Goal: Task Accomplishment & Management: Manage account settings

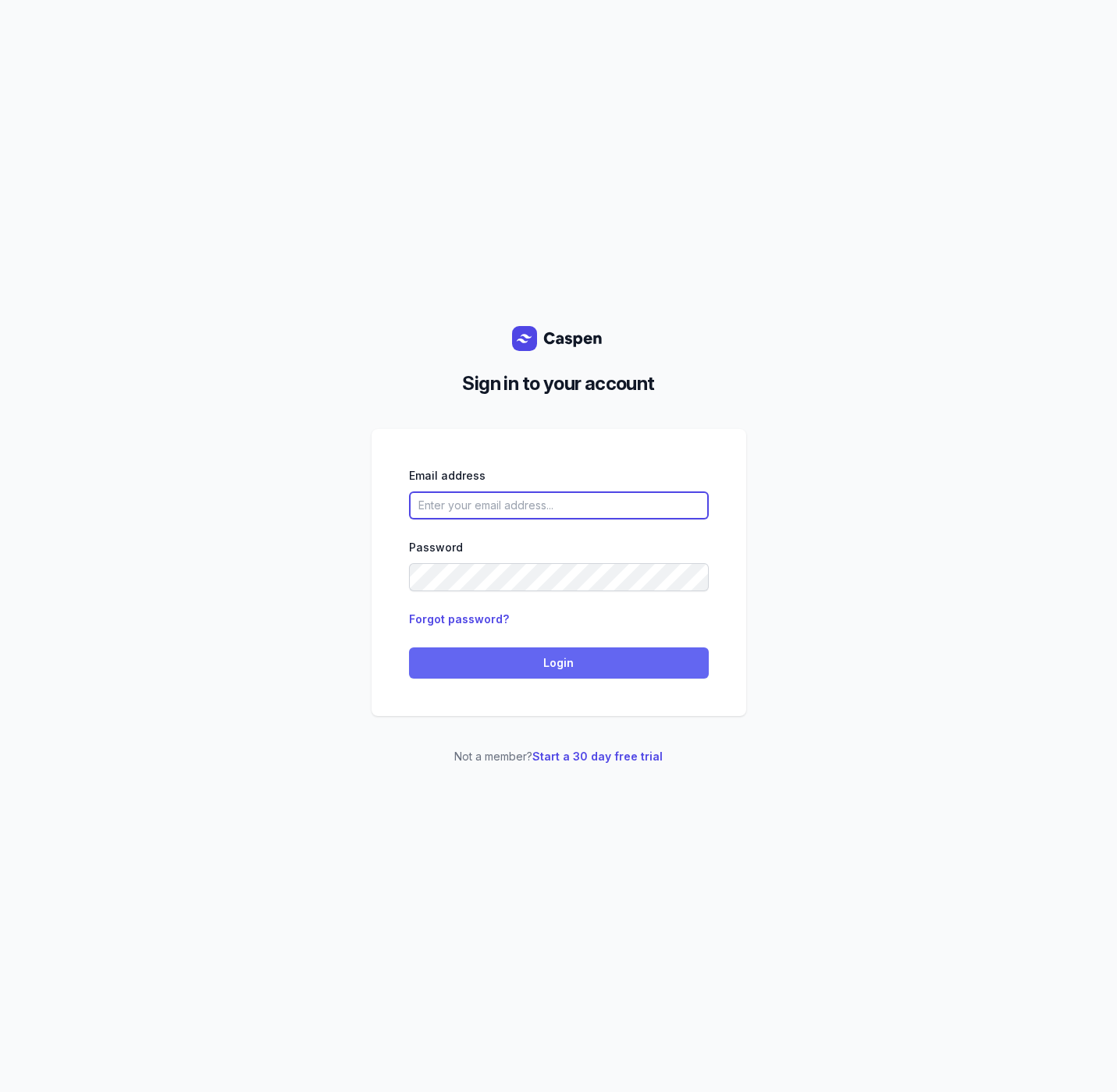
type input "[PERSON_NAME][EMAIL_ADDRESS][DOMAIN_NAME][PERSON_NAME]"
click at [549, 659] on span "Login" at bounding box center [559, 663] width 281 height 19
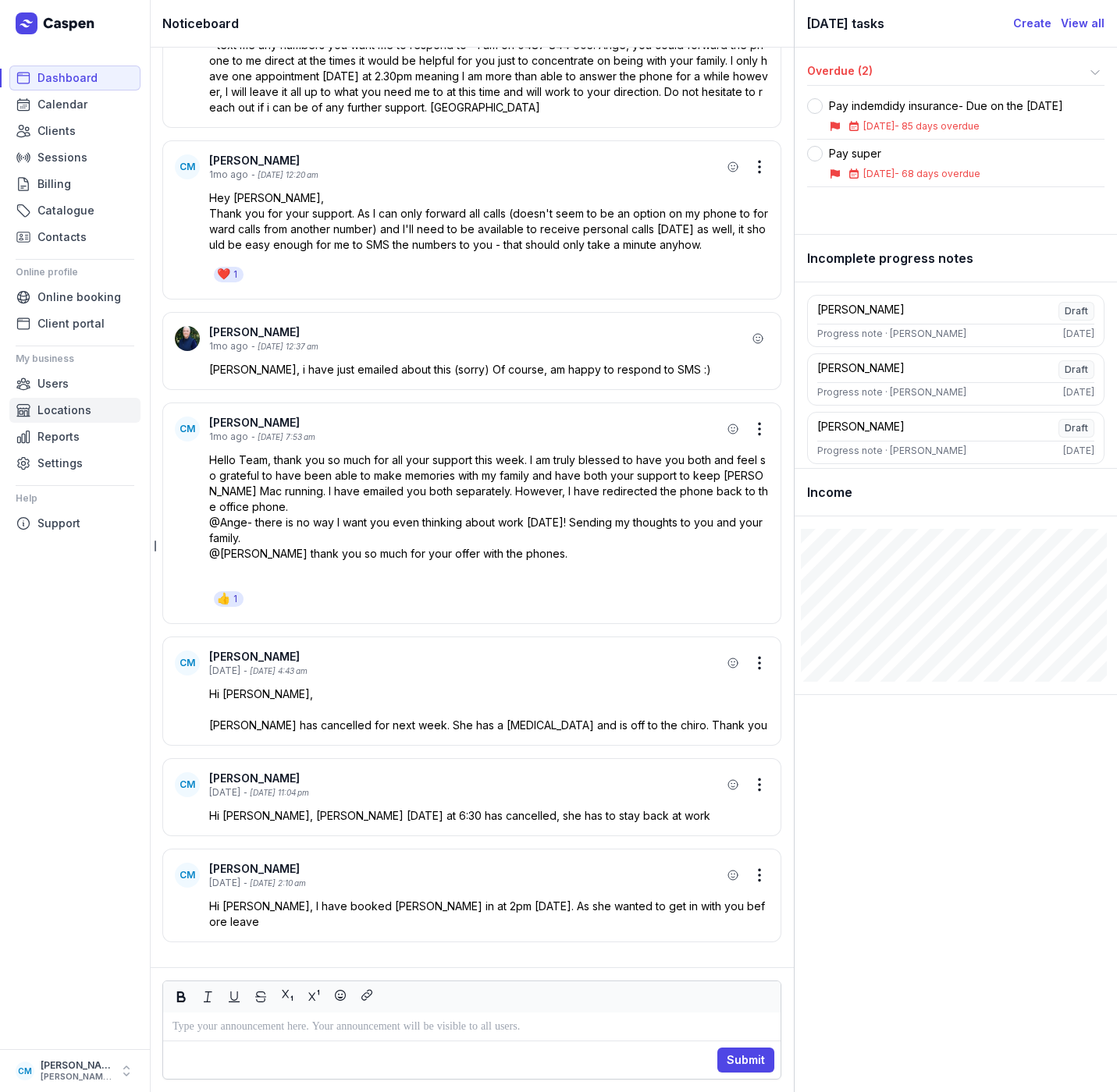
click at [51, 412] on span "Locations" at bounding box center [64, 410] width 54 height 19
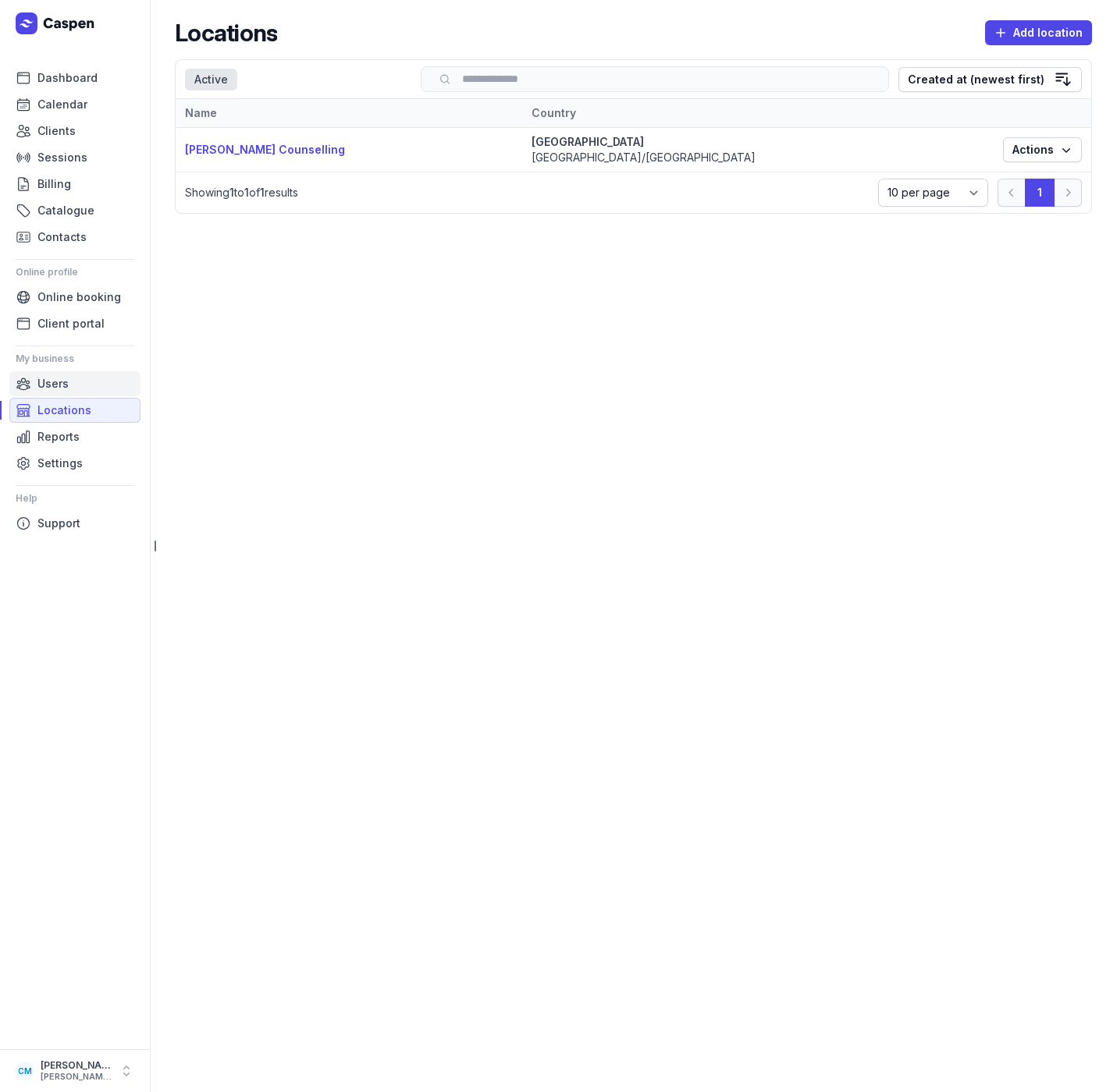
click at [59, 388] on span "Users" at bounding box center [52, 384] width 31 height 19
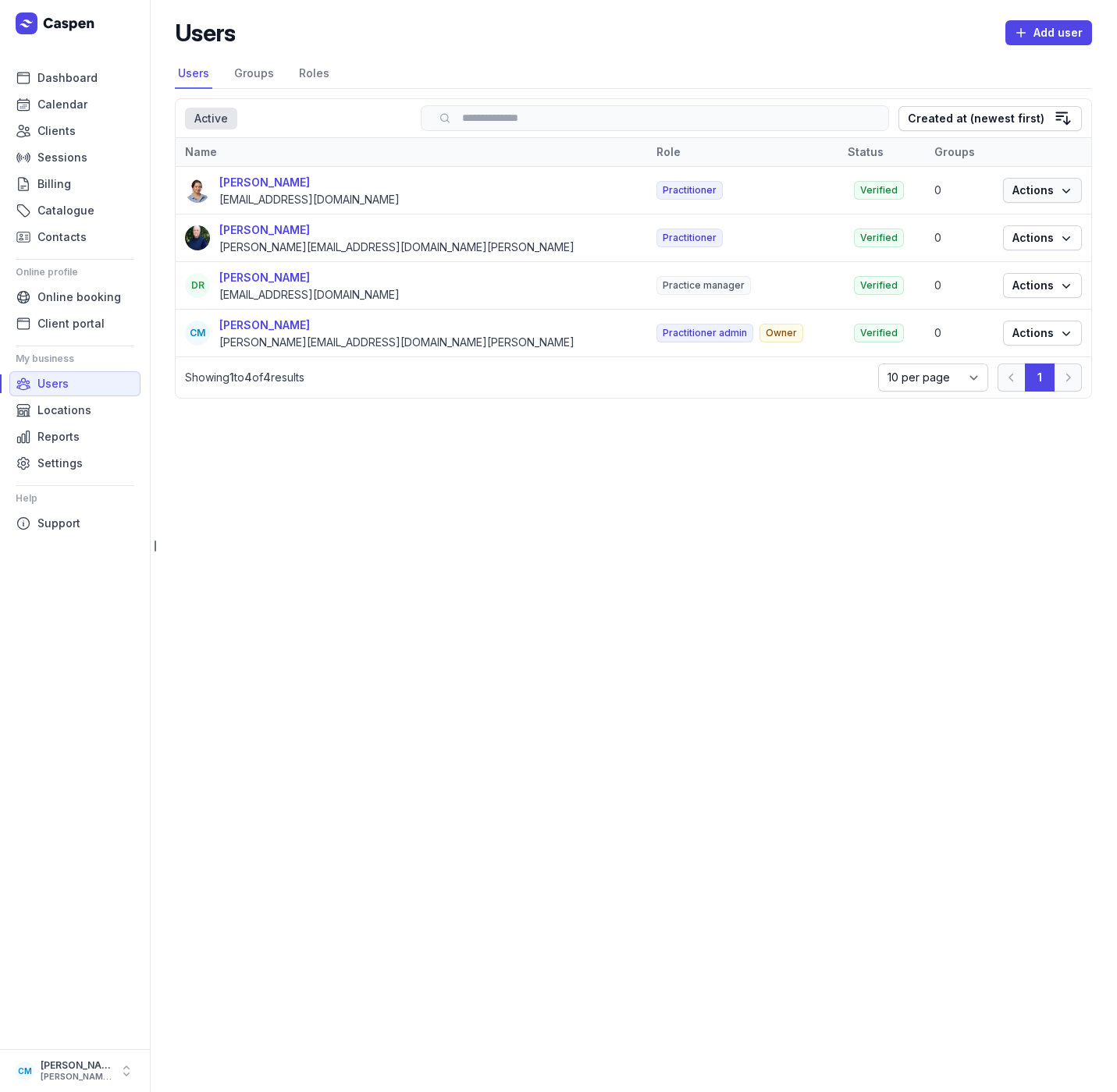
click at [1042, 197] on span "Actions" at bounding box center [1042, 190] width 60 height 19
click at [1004, 216] on link "Edit" at bounding box center [994, 222] width 175 height 22
select select
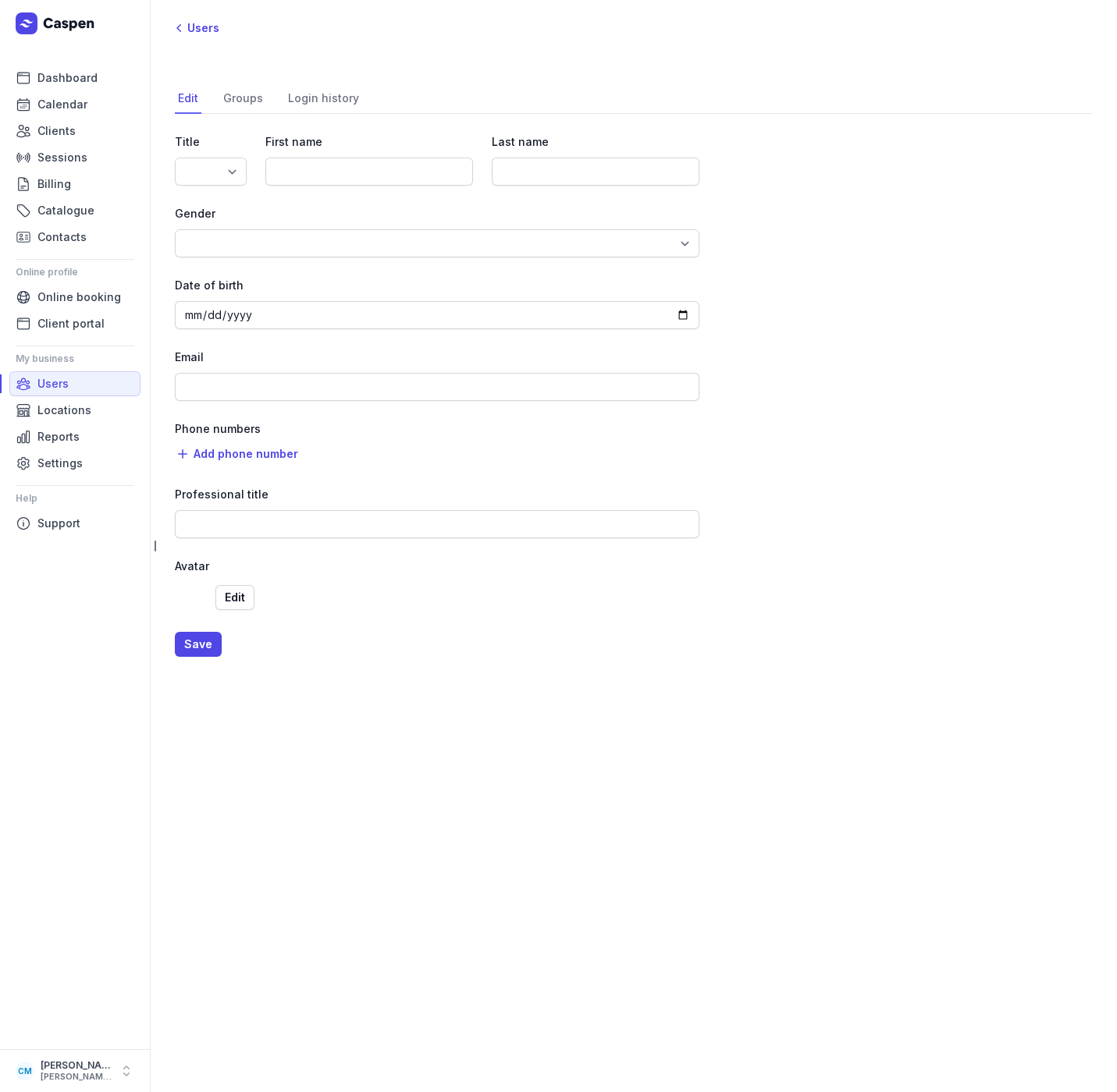
type input "Charlee"
type input "Manaley"
type input "[EMAIL_ADDRESS][DOMAIN_NAME]"
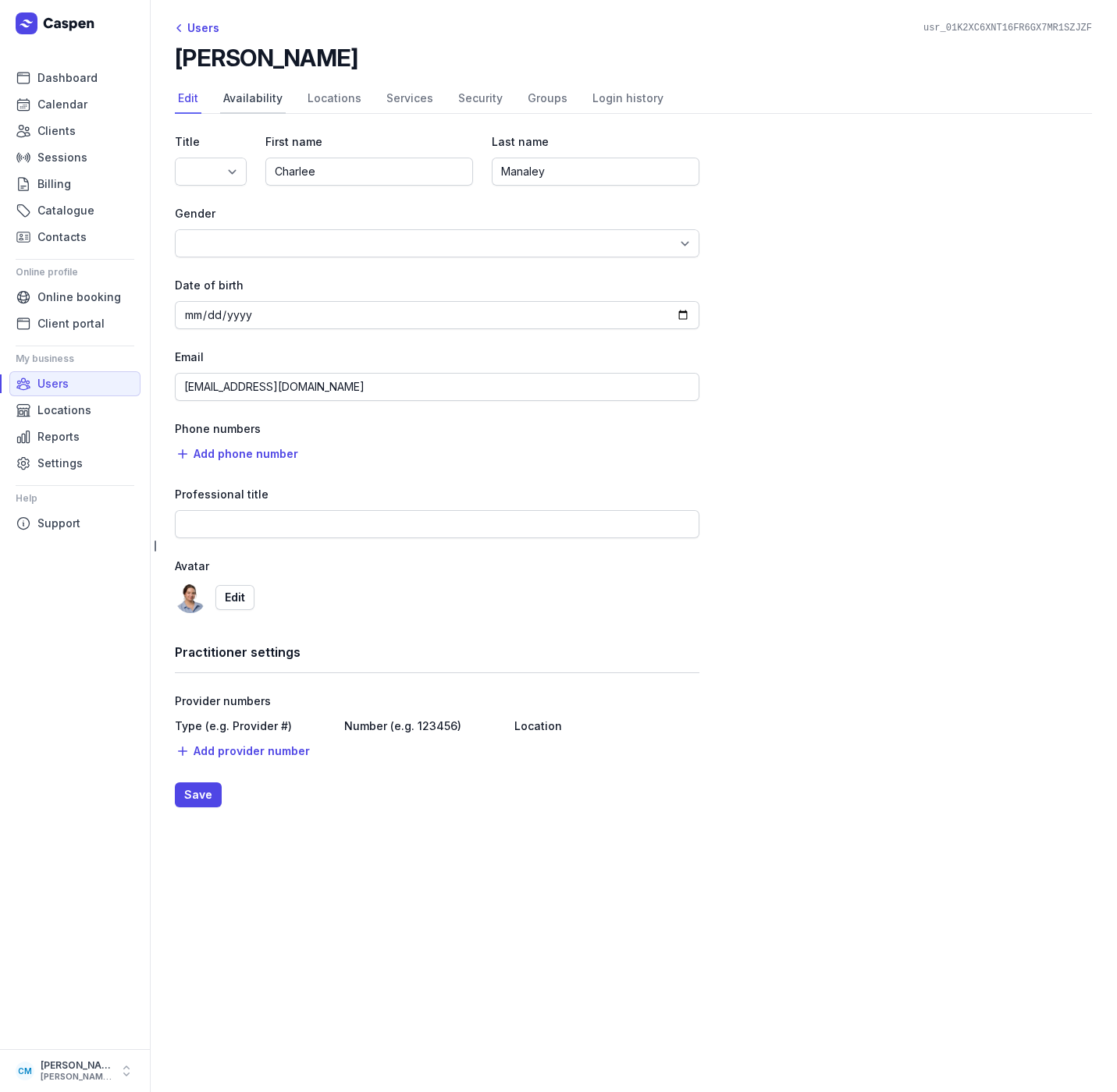
click at [254, 99] on link "Availability" at bounding box center [253, 98] width 66 height 29
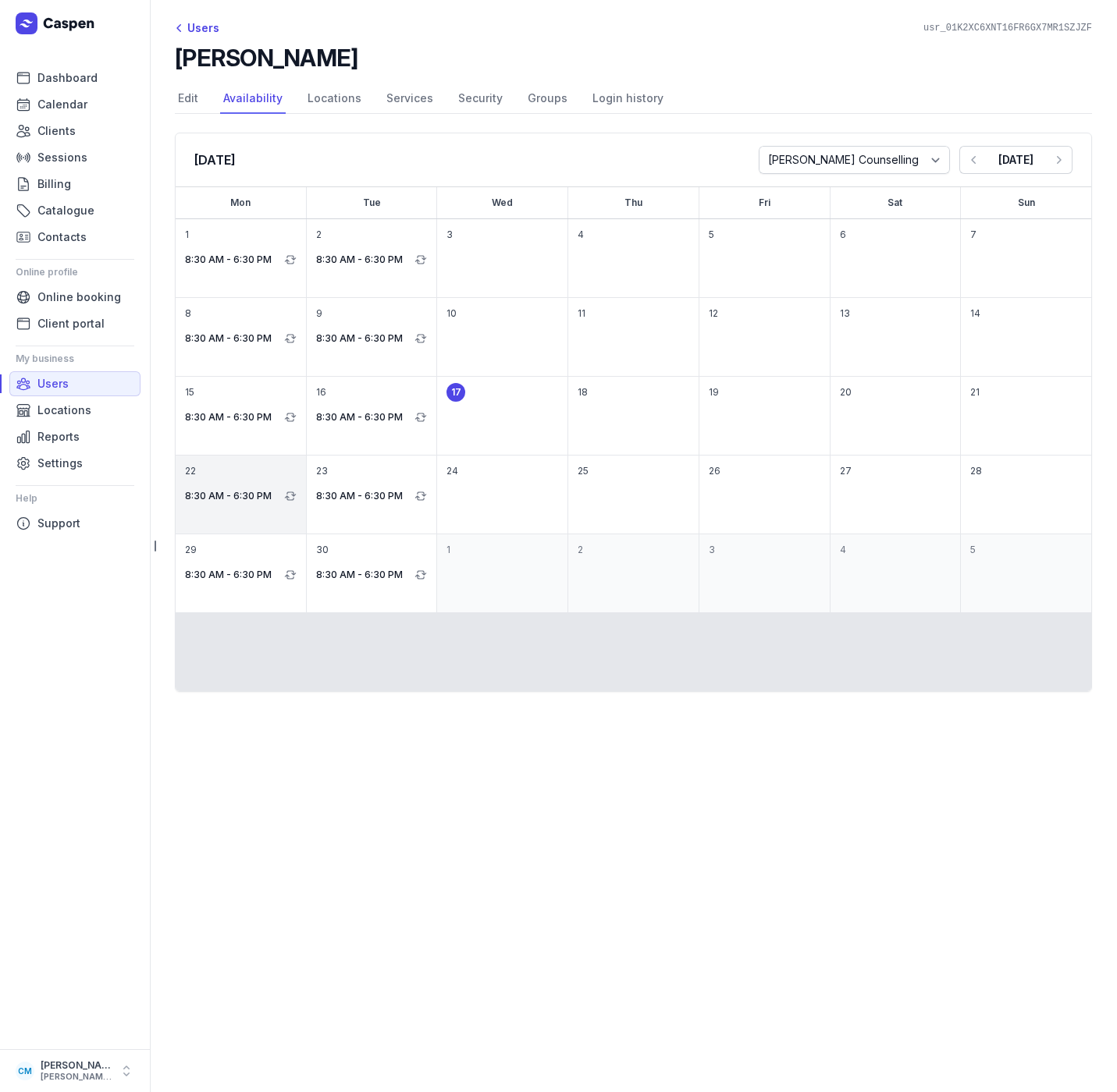
click at [258, 479] on div "22 8:30 AM - 6:30 PM" at bounding box center [241, 494] width 130 height 78
select select "08:30"
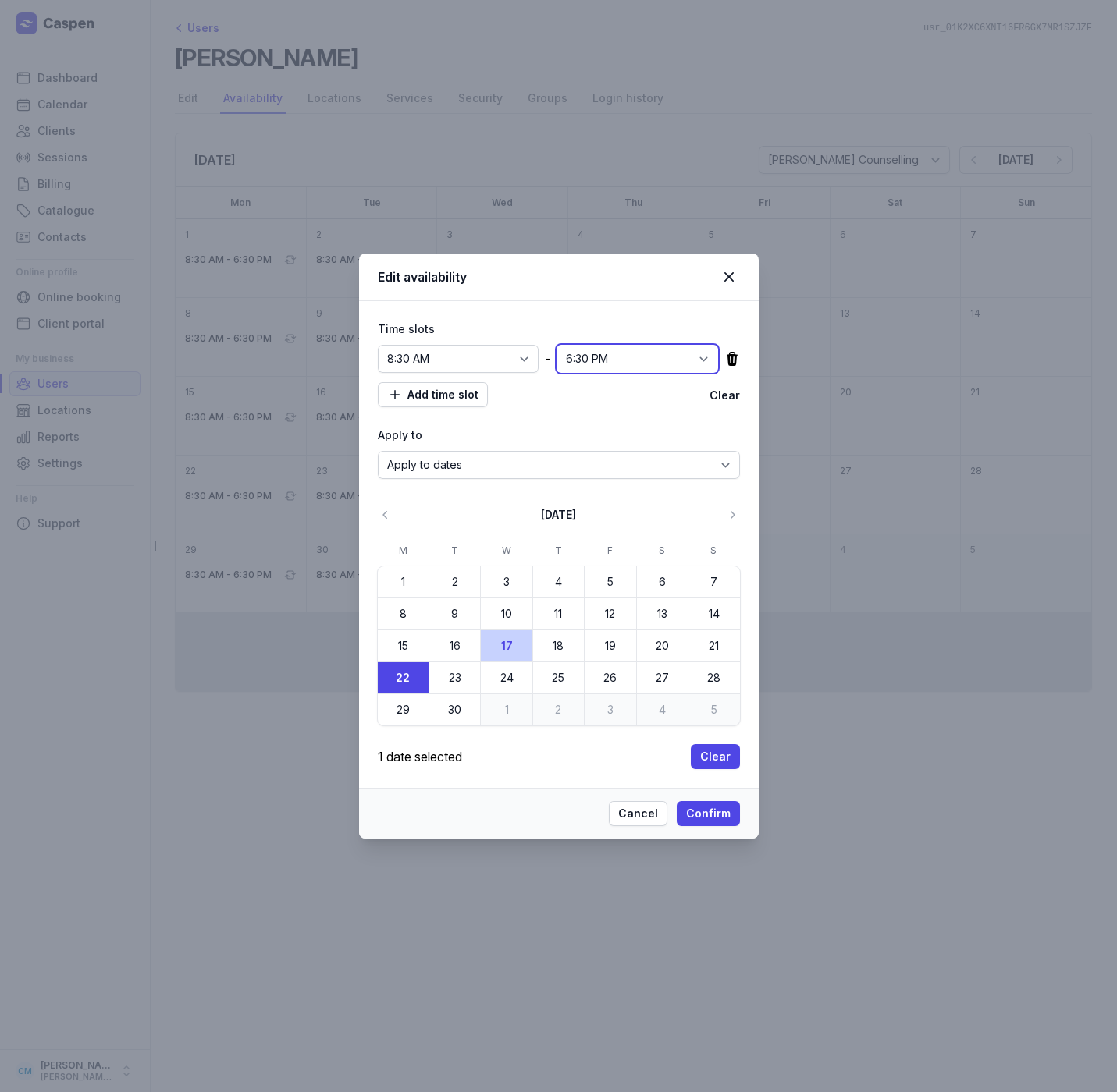
click at [704, 359] on select "12:00 AM 12:15 AM 12:30 AM 12:45 AM 1:00 AM 1:15 AM 1:30 AM 1:45 AM 2:00 AM 2:1…" at bounding box center [637, 358] width 162 height 28
select select "09:30"
click at [557, 345] on select "12:00 AM 12:15 AM 12:30 AM 12:45 AM 1:00 AM 1:15 AM 1:30 AM 1:45 AM 2:00 AM 2:1…" at bounding box center [637, 358] width 162 height 28
click at [453, 391] on span "Add time slot" at bounding box center [432, 395] width 91 height 19
select select "09:00"
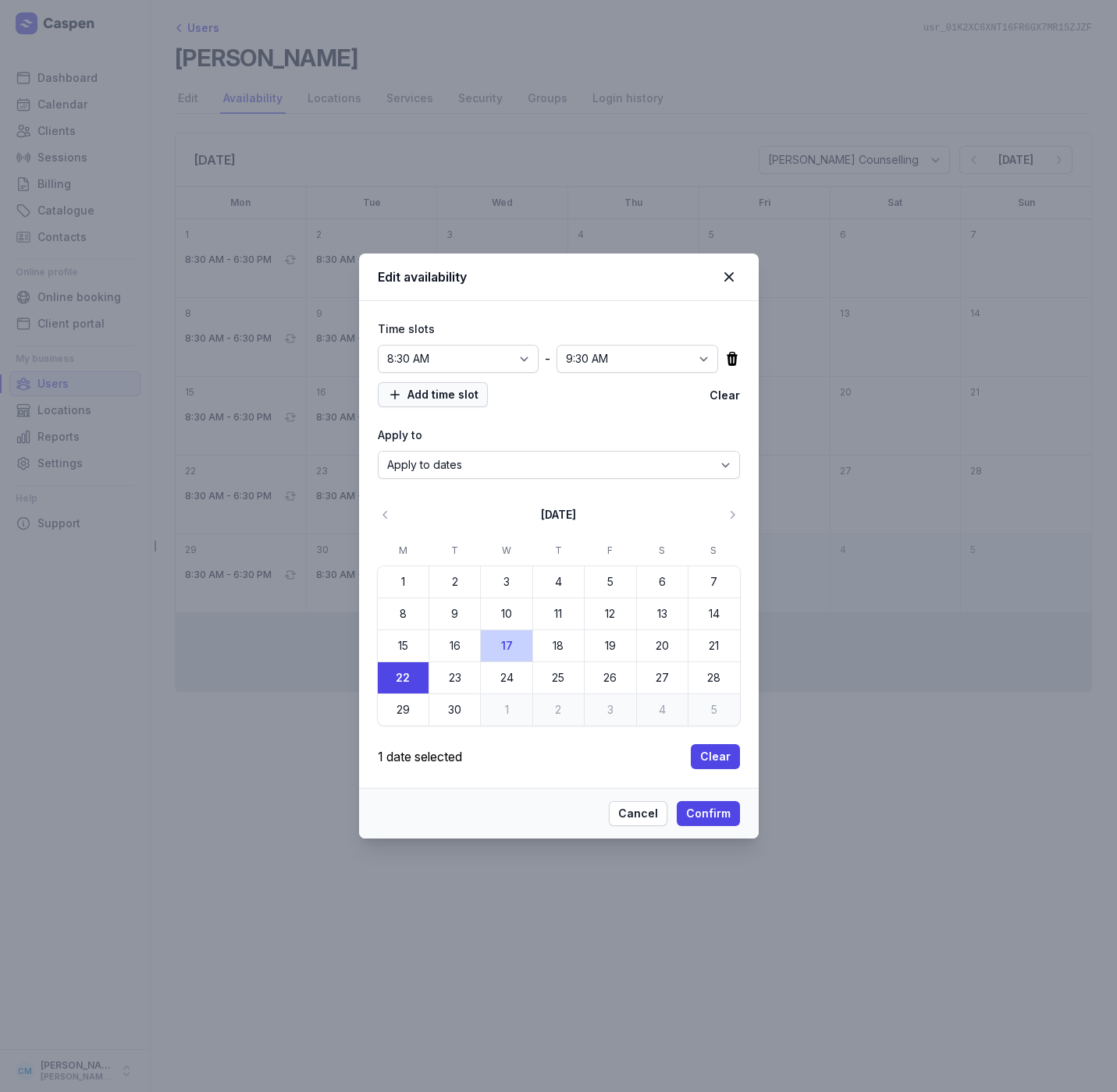
select select "17:00"
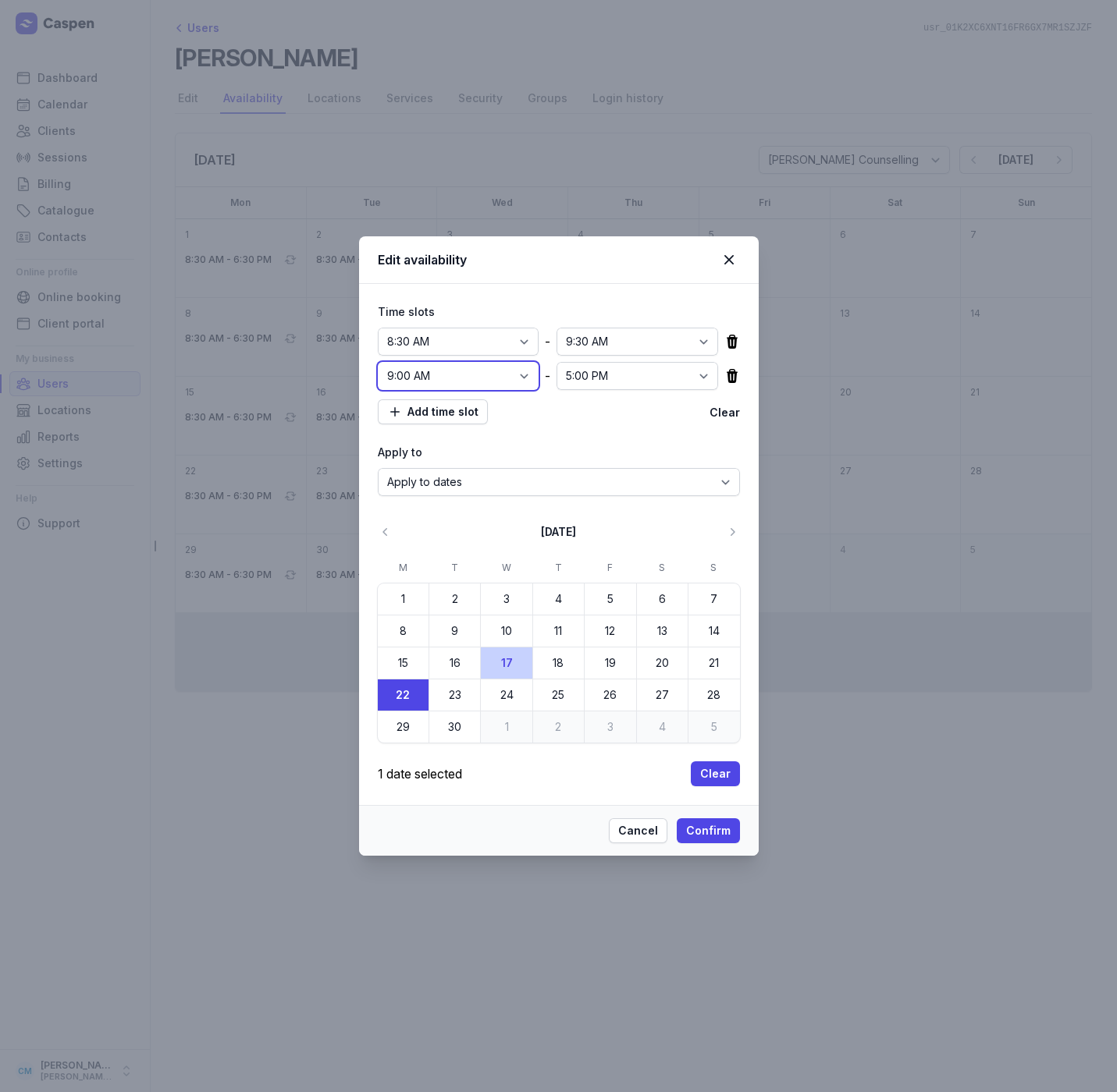
click at [531, 374] on select "12:00 AM 12:15 AM 12:30 AM 12:45 AM 1:00 AM 1:15 AM 1:30 AM 1:45 AM 2:00 AM 2:1…" at bounding box center [459, 376] width 162 height 28
select select "09:30"
click at [378, 362] on select "12:00 AM 12:15 AM 12:30 AM 12:45 AM 1:00 AM 1:15 AM 1:30 AM 1:45 AM 2:00 AM 2:1…" at bounding box center [459, 376] width 162 height 28
click at [629, 377] on select "12:00 AM 12:15 AM 12:30 AM 12:45 AM 1:00 AM 1:15 AM 1:30 AM 1:45 AM 2:00 AM 2:1…" at bounding box center [637, 376] width 162 height 28
select select "10:30"
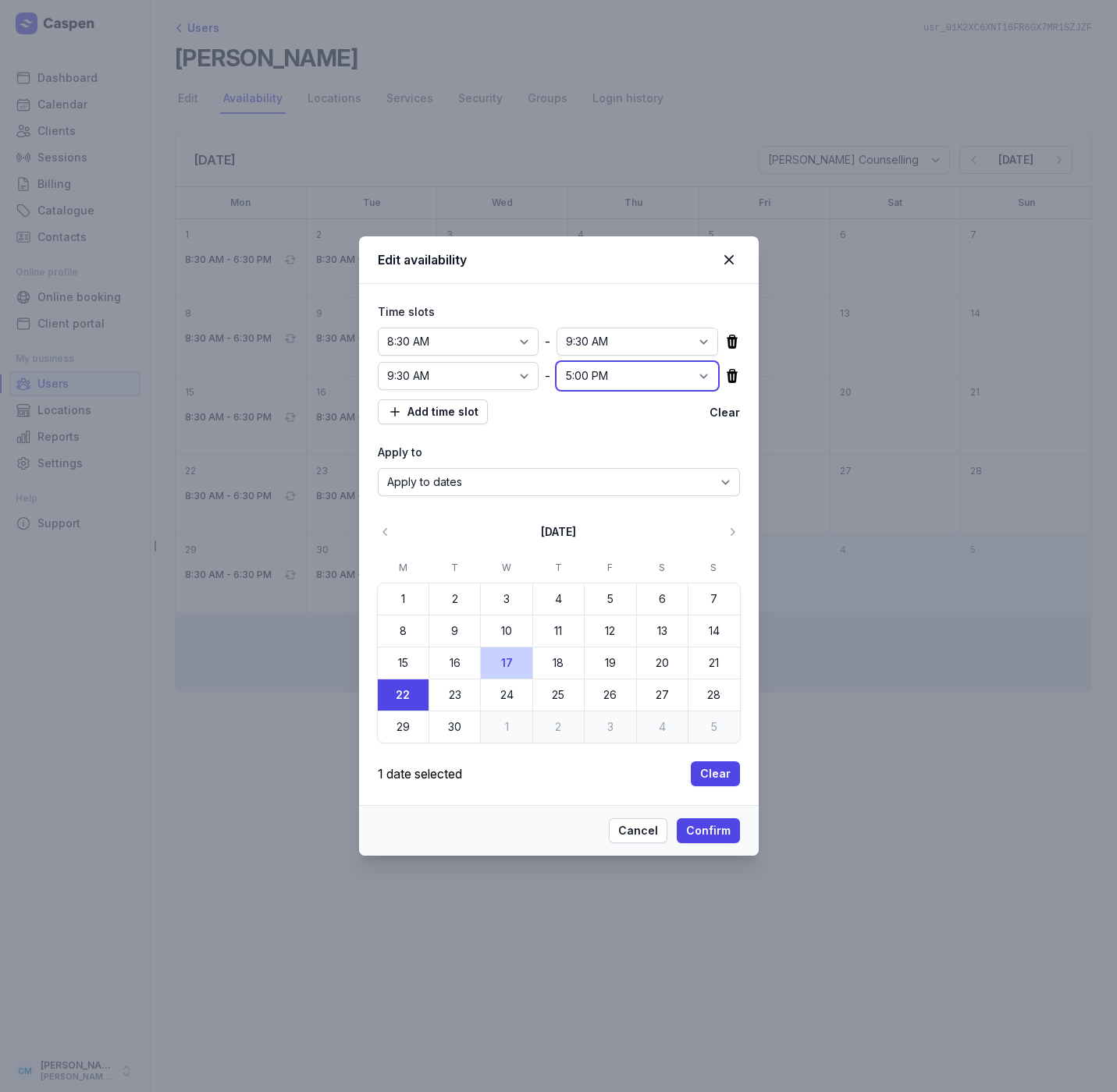
click at [557, 362] on select "12:00 AM 12:15 AM 12:30 AM 12:45 AM 1:00 AM 1:15 AM 1:30 AM 1:45 AM 2:00 AM 2:1…" at bounding box center [637, 376] width 162 height 28
click at [464, 408] on span "Add time slot" at bounding box center [432, 412] width 91 height 19
select select "09:00"
select select "17:00"
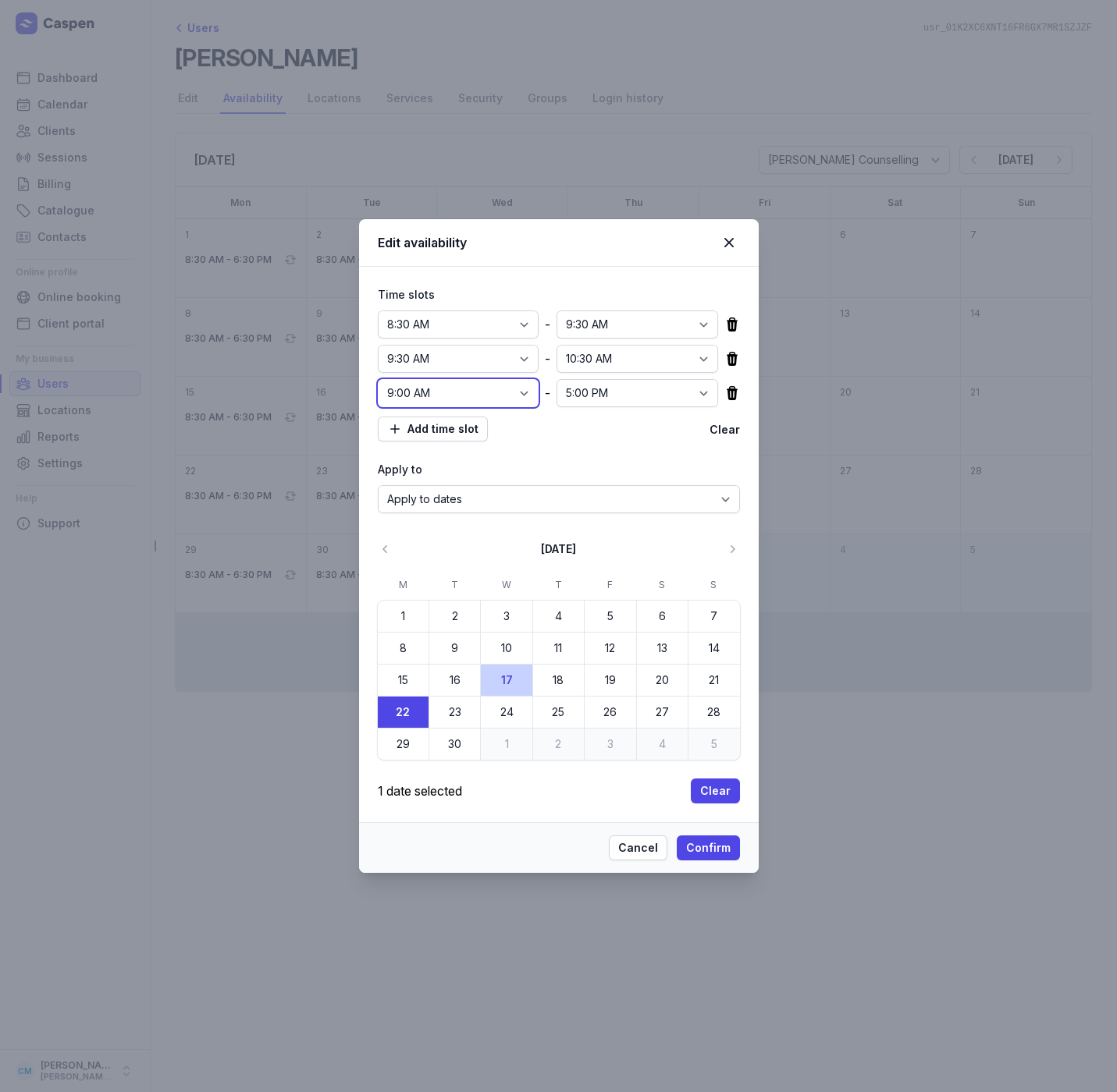
click at [499, 391] on select "12:00 AM 12:15 AM 12:30 AM 12:45 AM 1:00 AM 1:15 AM 1:30 AM 1:45 AM 2:00 AM 2:1…" at bounding box center [459, 392] width 162 height 28
select select "10:30"
click at [378, 379] on select "12:00 AM 12:15 AM 12:30 AM 12:45 AM 1:00 AM 1:15 AM 1:30 AM 1:45 AM 2:00 AM 2:1…" at bounding box center [459, 392] width 162 height 28
click at [456, 430] on span "Add time slot" at bounding box center [432, 430] width 91 height 19
select select "09:00"
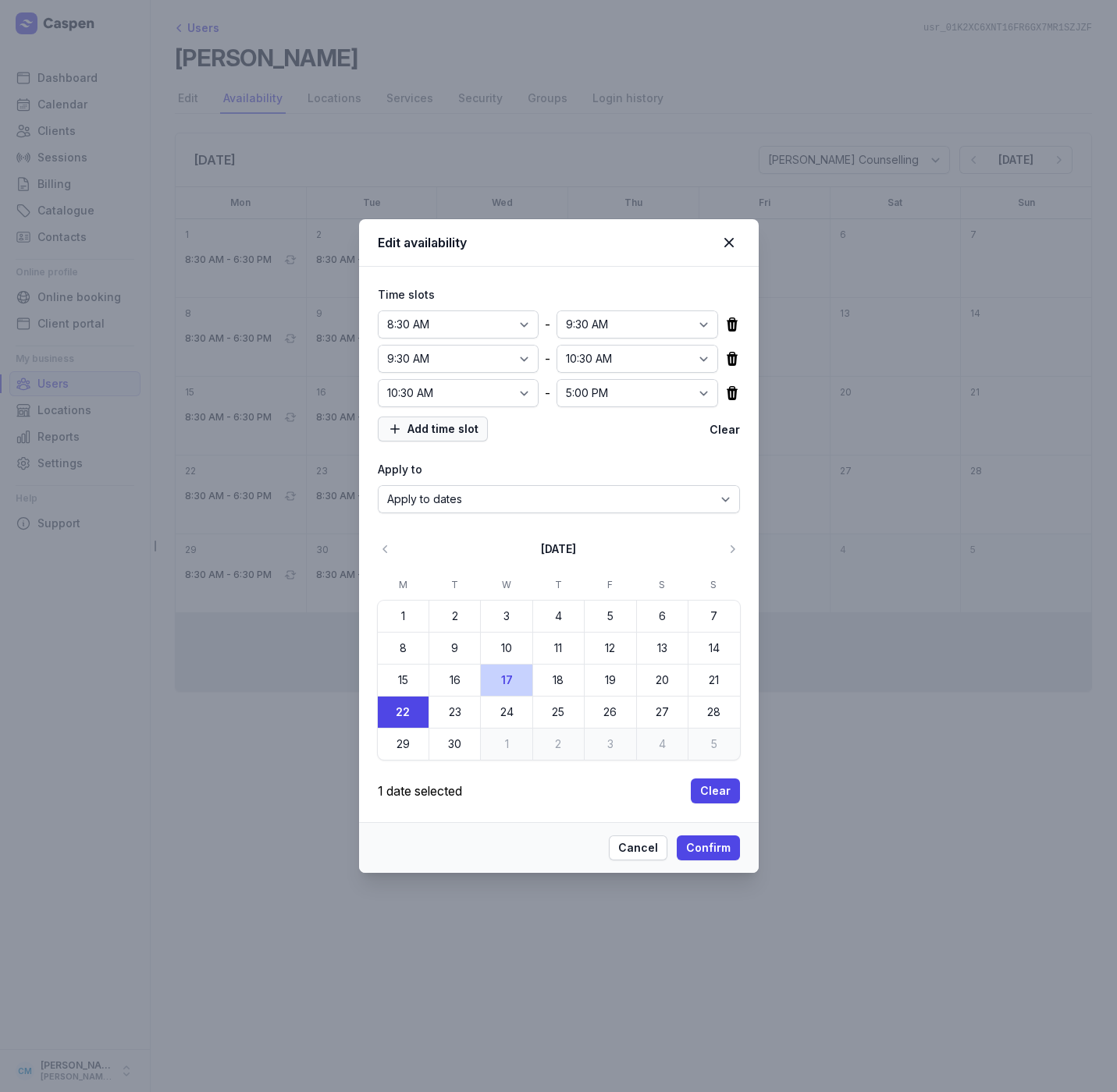
select select "17:00"
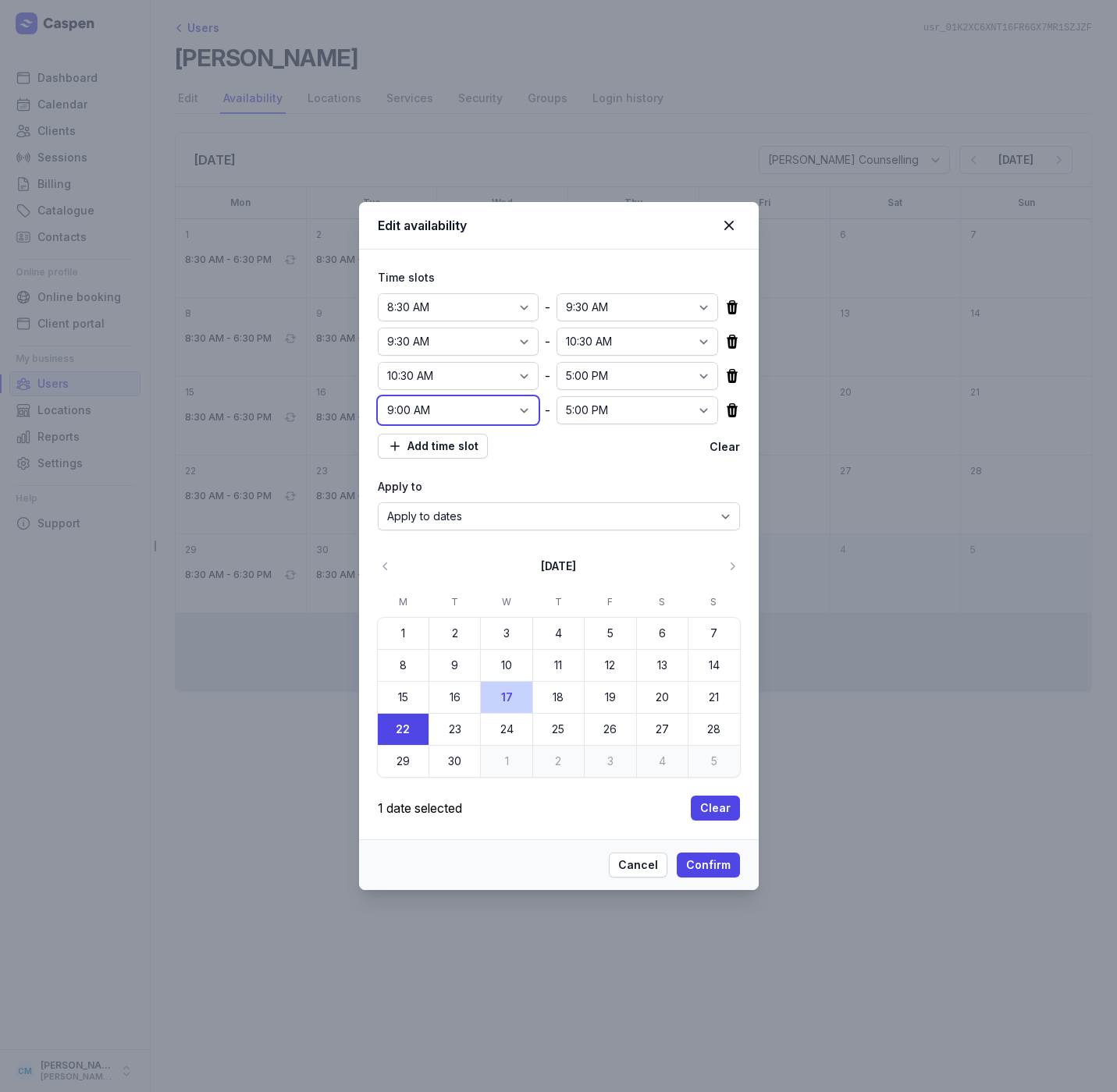
click at [488, 416] on select "12:00 AM 12:15 AM 12:30 AM 12:45 AM 1:00 AM 1:15 AM 1:30 AM 1:45 AM 2:00 AM 2:1…" at bounding box center [459, 410] width 162 height 28
select select "10:30"
click at [378, 396] on select "12:00 AM 12:15 AM 12:30 AM 12:45 AM 1:00 AM 1:15 AM 1:30 AM 1:45 AM 2:00 AM 2:1…" at bounding box center [459, 410] width 162 height 28
click at [430, 433] on button "Add time slot" at bounding box center [433, 446] width 110 height 25
select select "09:00"
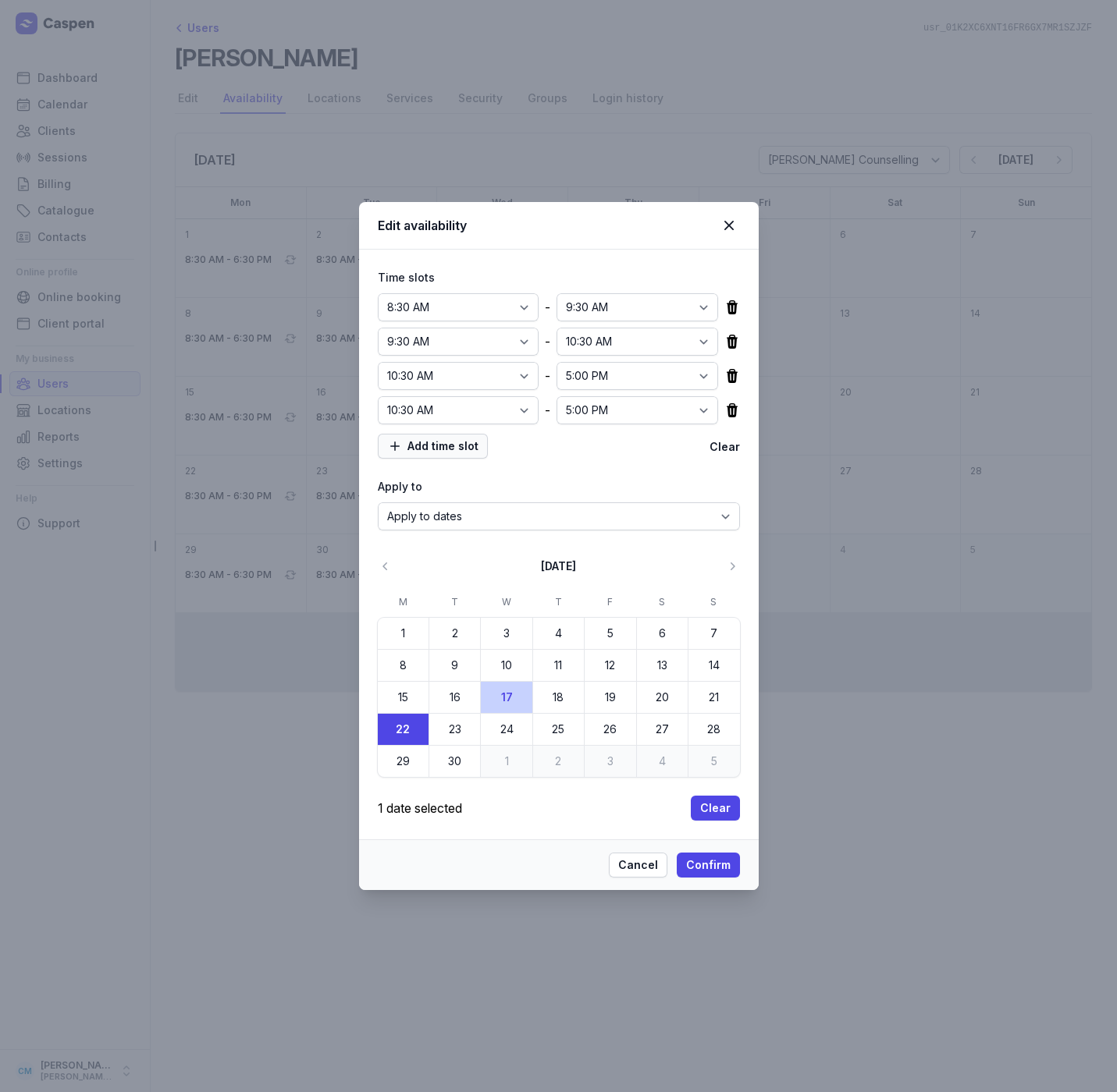
select select "17:00"
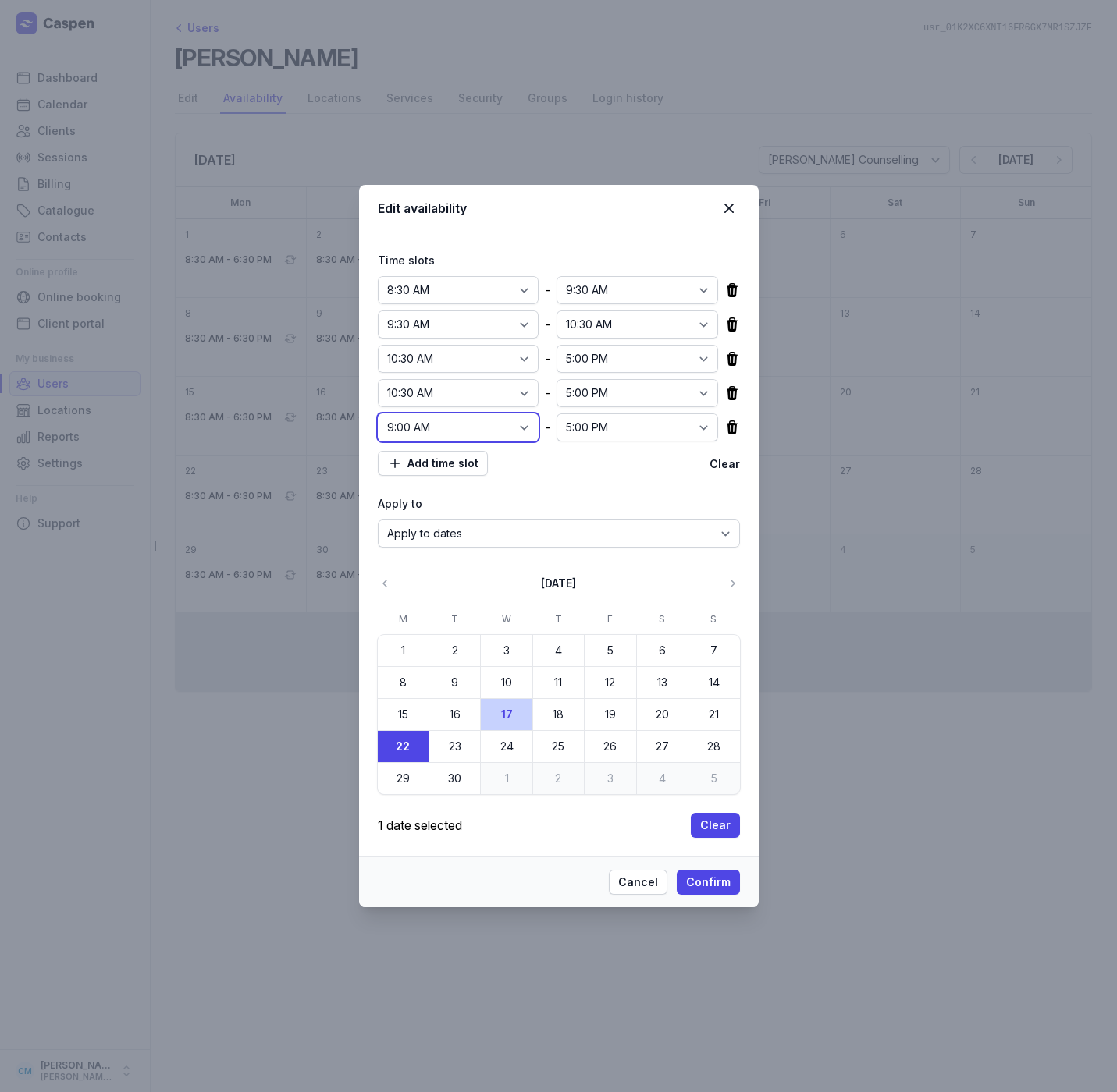
drag, startPoint x: 492, startPoint y: 427, endPoint x: 488, endPoint y: 437, distance: 10.8
click at [492, 427] on select "12:00 AM 12:15 AM 12:30 AM 12:45 AM 1:00 AM 1:15 AM 1:30 AM 1:45 AM 2:00 AM 2:1…" at bounding box center [459, 427] width 162 height 28
select select "12:30"
click at [378, 414] on select "12:00 AM 12:15 AM 12:30 AM 12:45 AM 1:00 AM 1:15 AM 1:30 AM 1:45 AM 2:00 AM 2:1…" at bounding box center [459, 427] width 162 height 28
click at [434, 461] on span "Add time slot" at bounding box center [432, 464] width 91 height 19
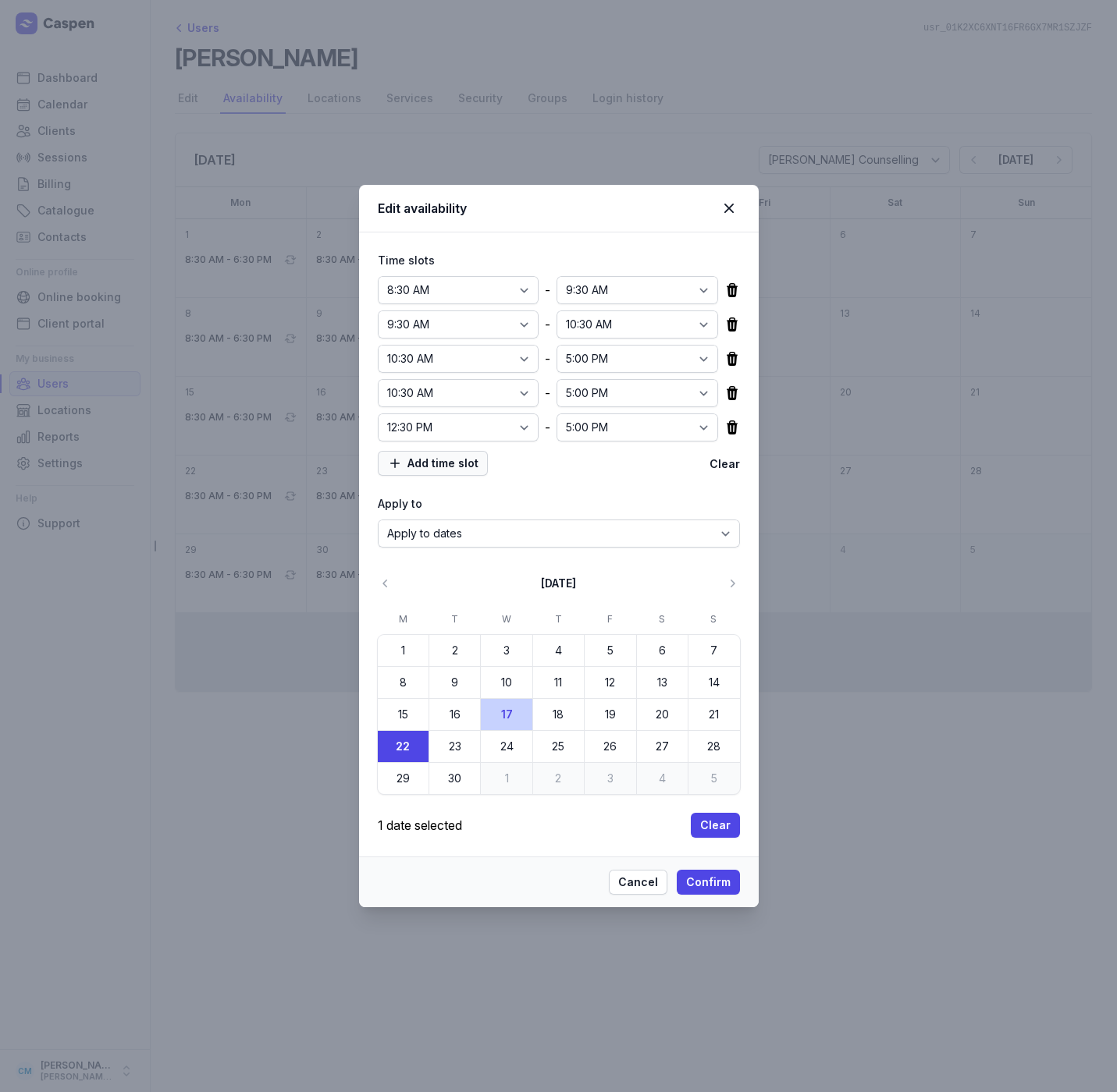
select select "09:00"
select select "17:00"
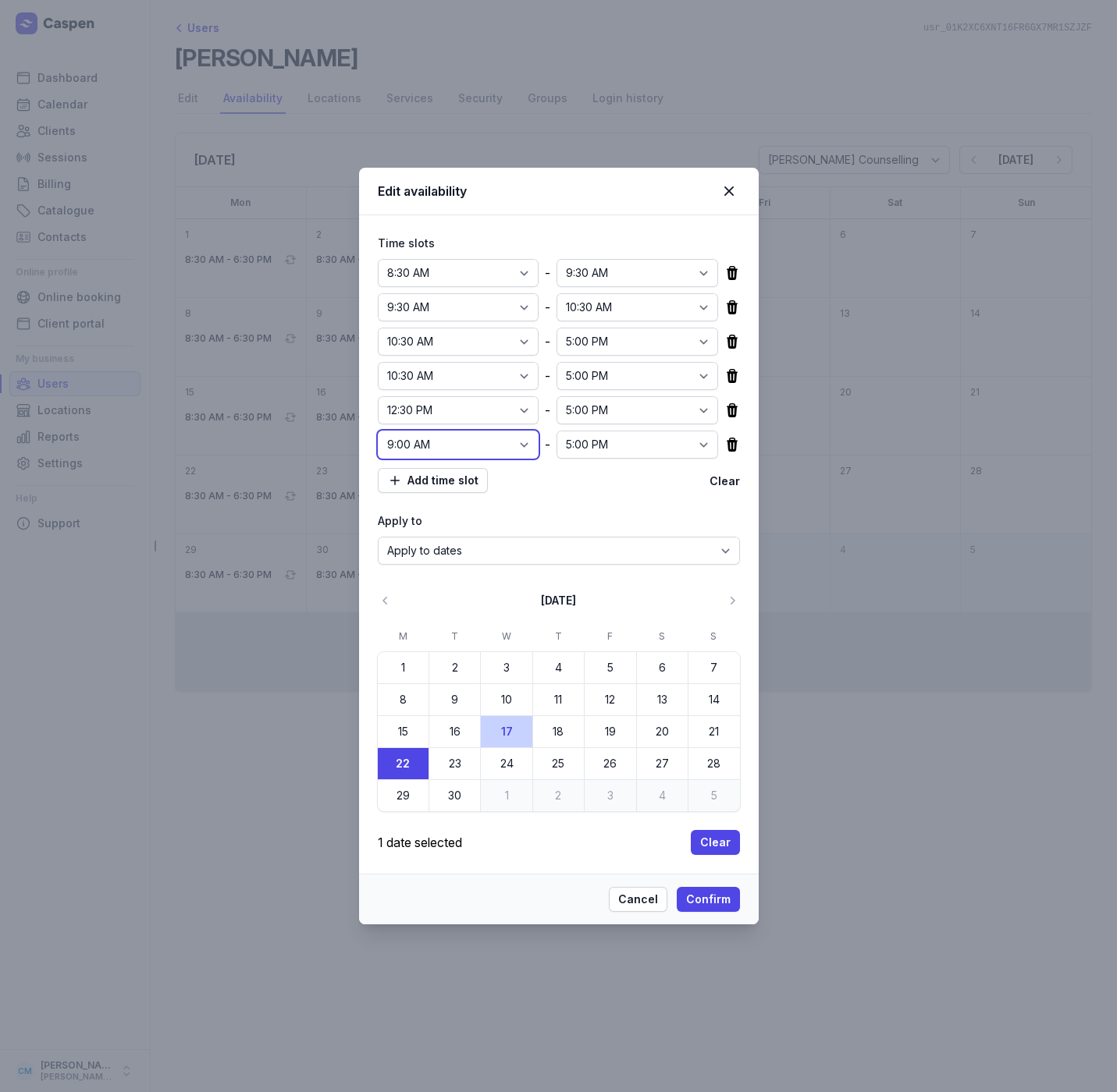
click at [498, 446] on select "12:00 AM 12:15 AM 12:30 AM 12:45 AM 1:00 AM 1:15 AM 1:30 AM 1:45 AM 2:00 AM 2:1…" at bounding box center [459, 444] width 162 height 28
select select "13:30"
click at [378, 430] on select "12:00 AM 12:15 AM 12:30 AM 12:45 AM 1:00 AM 1:15 AM 1:30 AM 1:45 AM 2:00 AM 2:1…" at bounding box center [459, 444] width 162 height 28
click at [444, 476] on span "Add time slot" at bounding box center [432, 481] width 91 height 19
select select "09:00"
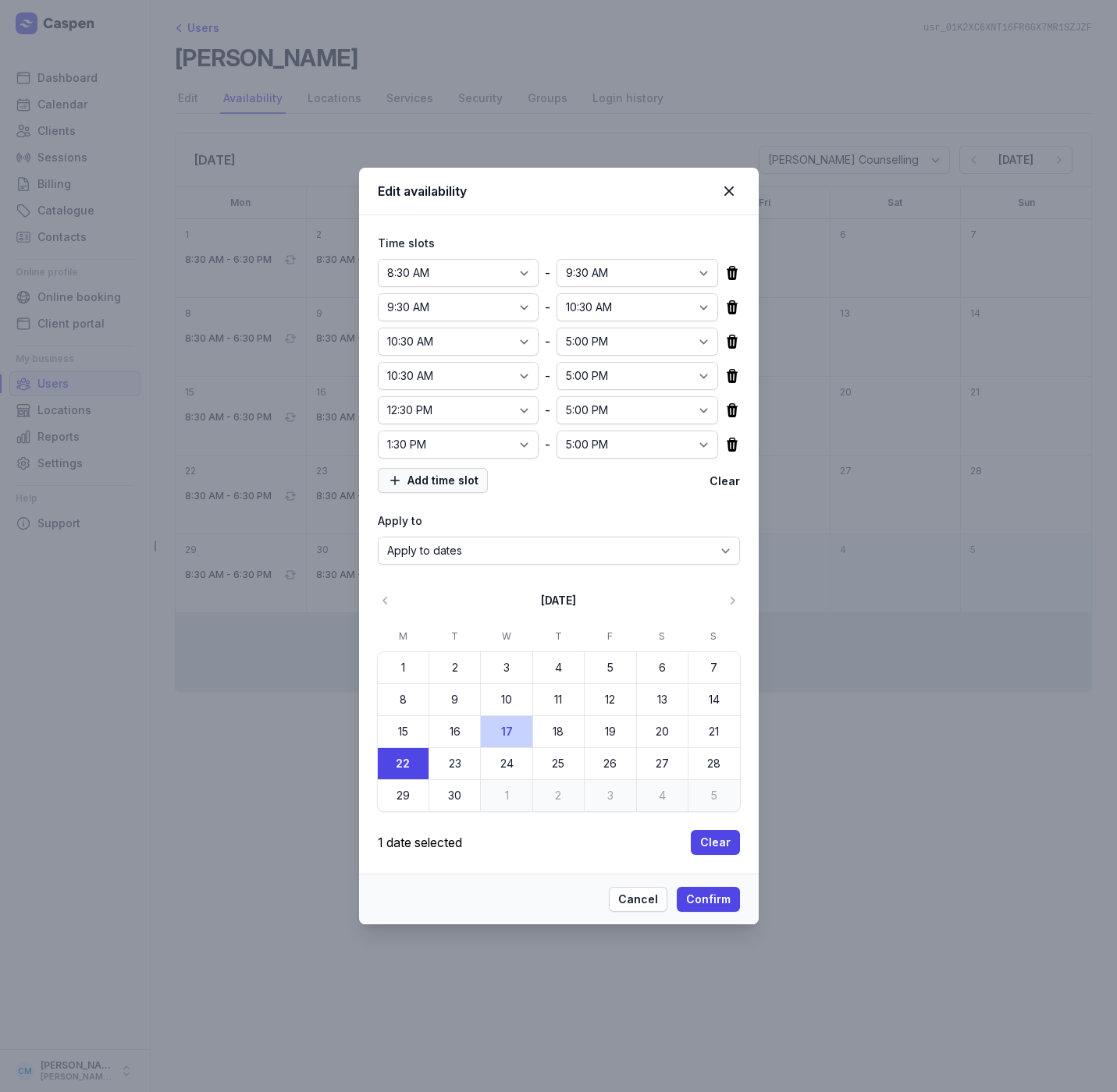
select select "17:00"
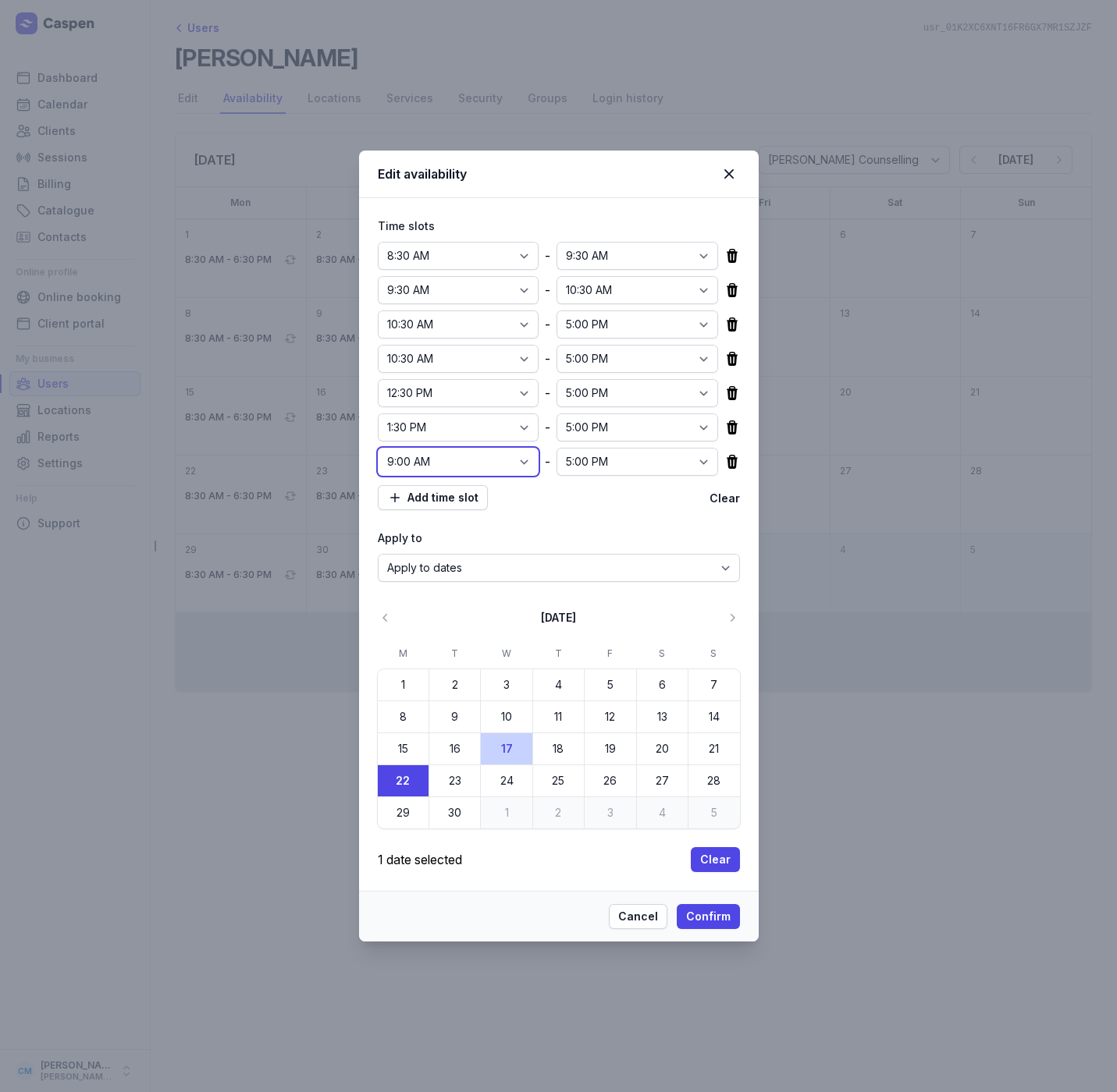
drag, startPoint x: 499, startPoint y: 456, endPoint x: 499, endPoint y: 469, distance: 13.0
click at [499, 456] on select "12:00 AM 12:15 AM 12:30 AM 12:45 AM 1:00 AM 1:15 AM 1:30 AM 1:45 AM 2:00 AM 2:1…" at bounding box center [459, 461] width 162 height 28
select select "14:30"
click at [378, 448] on select "12:00 AM 12:15 AM 12:30 AM 12:45 AM 1:00 AM 1:15 AM 1:30 AM 1:45 AM 2:00 AM 2:1…" at bounding box center [459, 461] width 162 height 28
click at [459, 499] on span "Add time slot" at bounding box center [432, 498] width 91 height 19
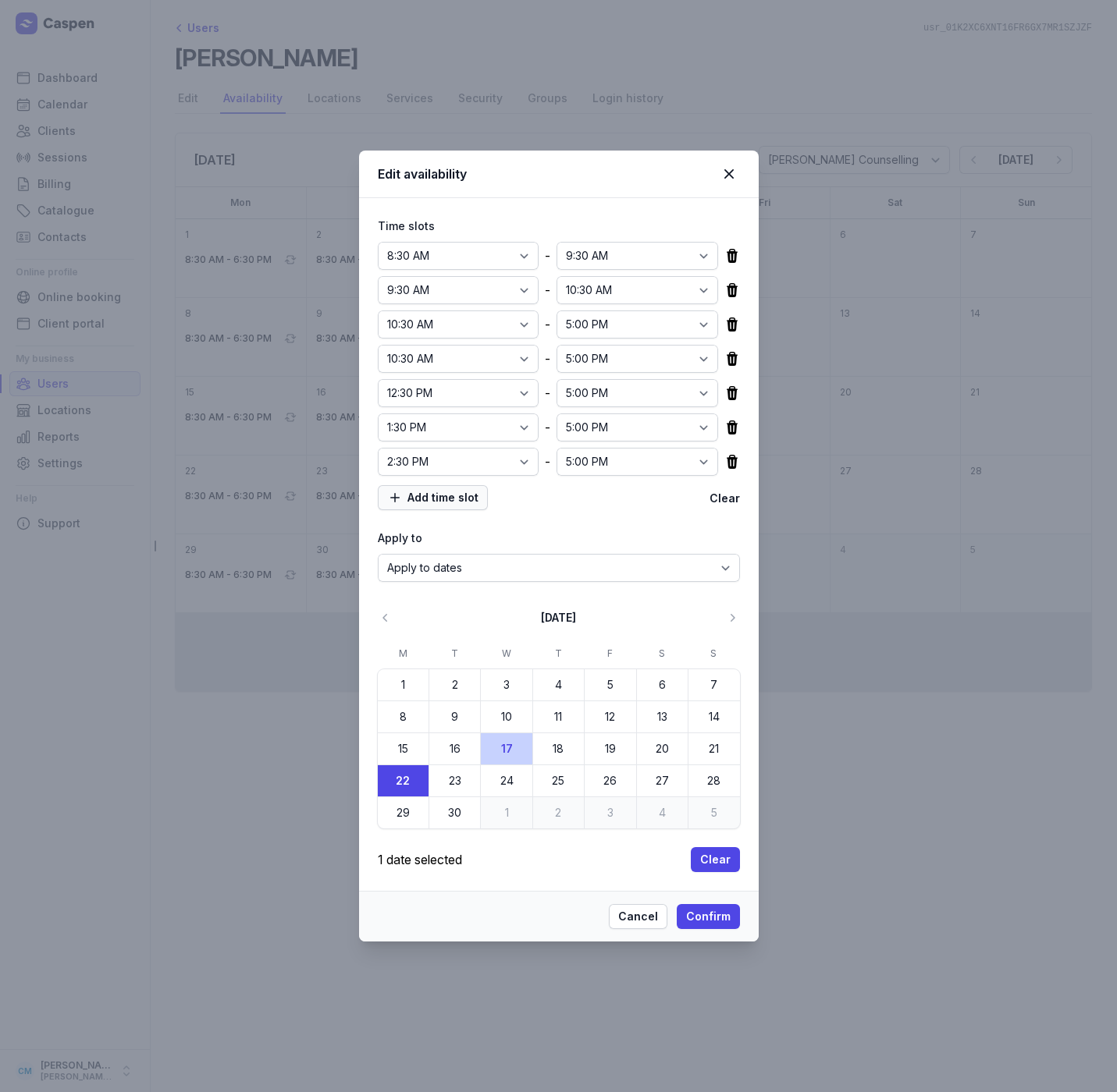
select select "09:00"
select select "17:00"
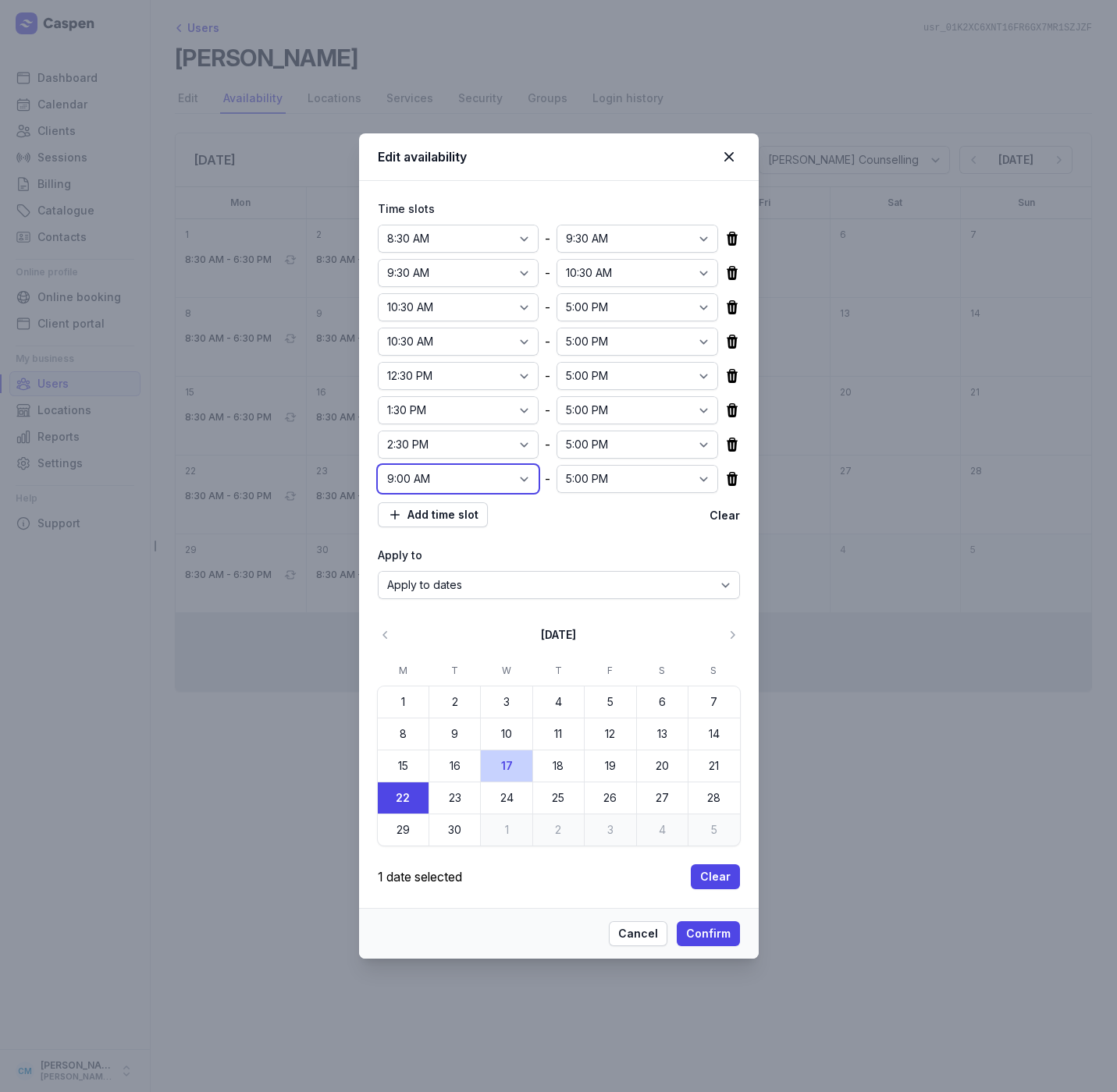
click at [467, 476] on select "12:00 AM 12:15 AM 12:30 AM 12:45 AM 1:00 AM 1:15 AM 1:30 AM 1:45 AM 2:00 AM 2:1…" at bounding box center [459, 479] width 162 height 28
select select "15:30"
click at [378, 465] on select "12:00 AM 12:15 AM 12:30 AM 12:45 AM 1:00 AM 1:15 AM 1:30 AM 1:45 AM 2:00 AM 2:1…" at bounding box center [459, 479] width 162 height 28
click at [438, 517] on span "Add time slot" at bounding box center [432, 515] width 91 height 19
select select "09:00"
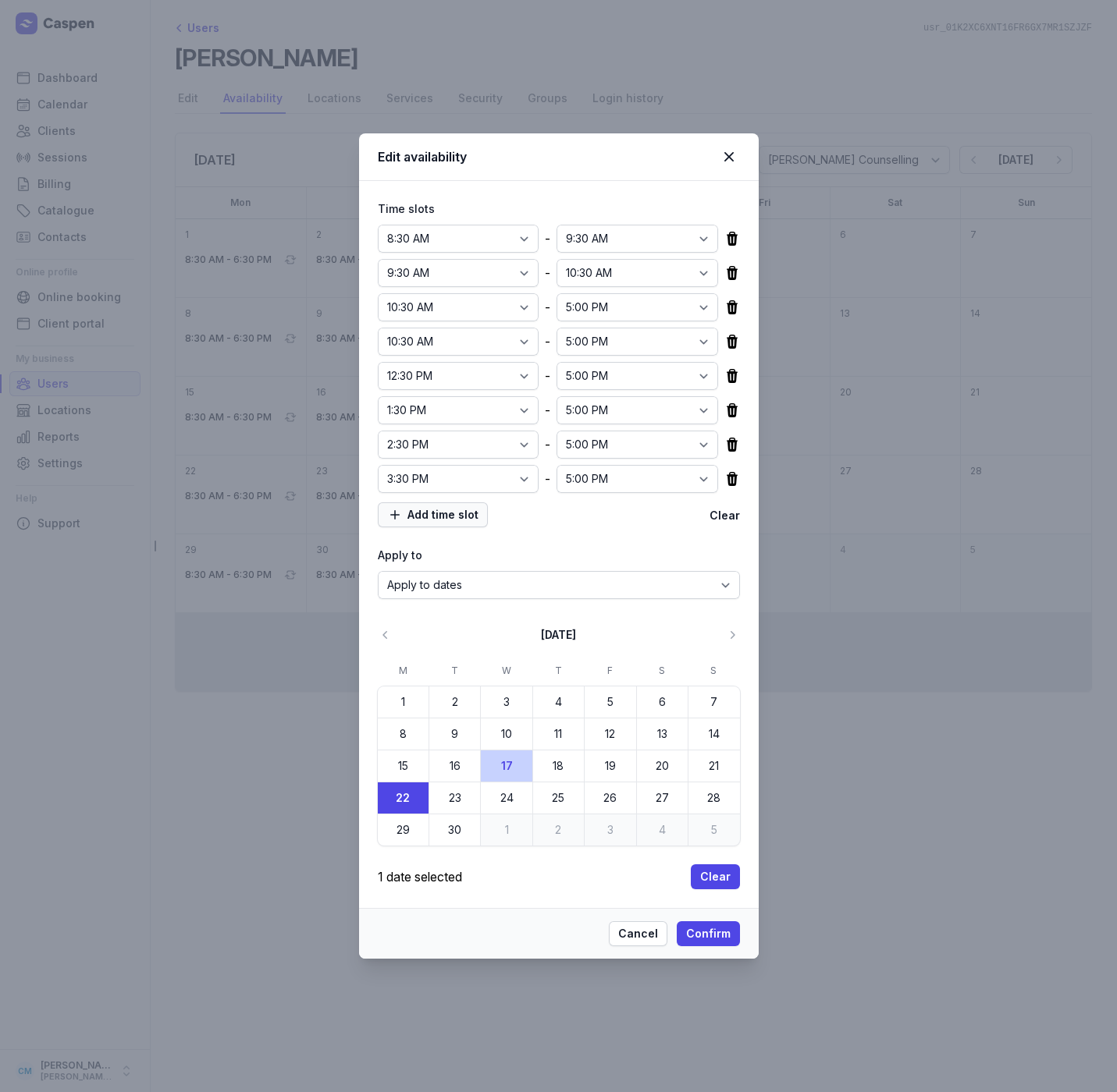
select select "17:00"
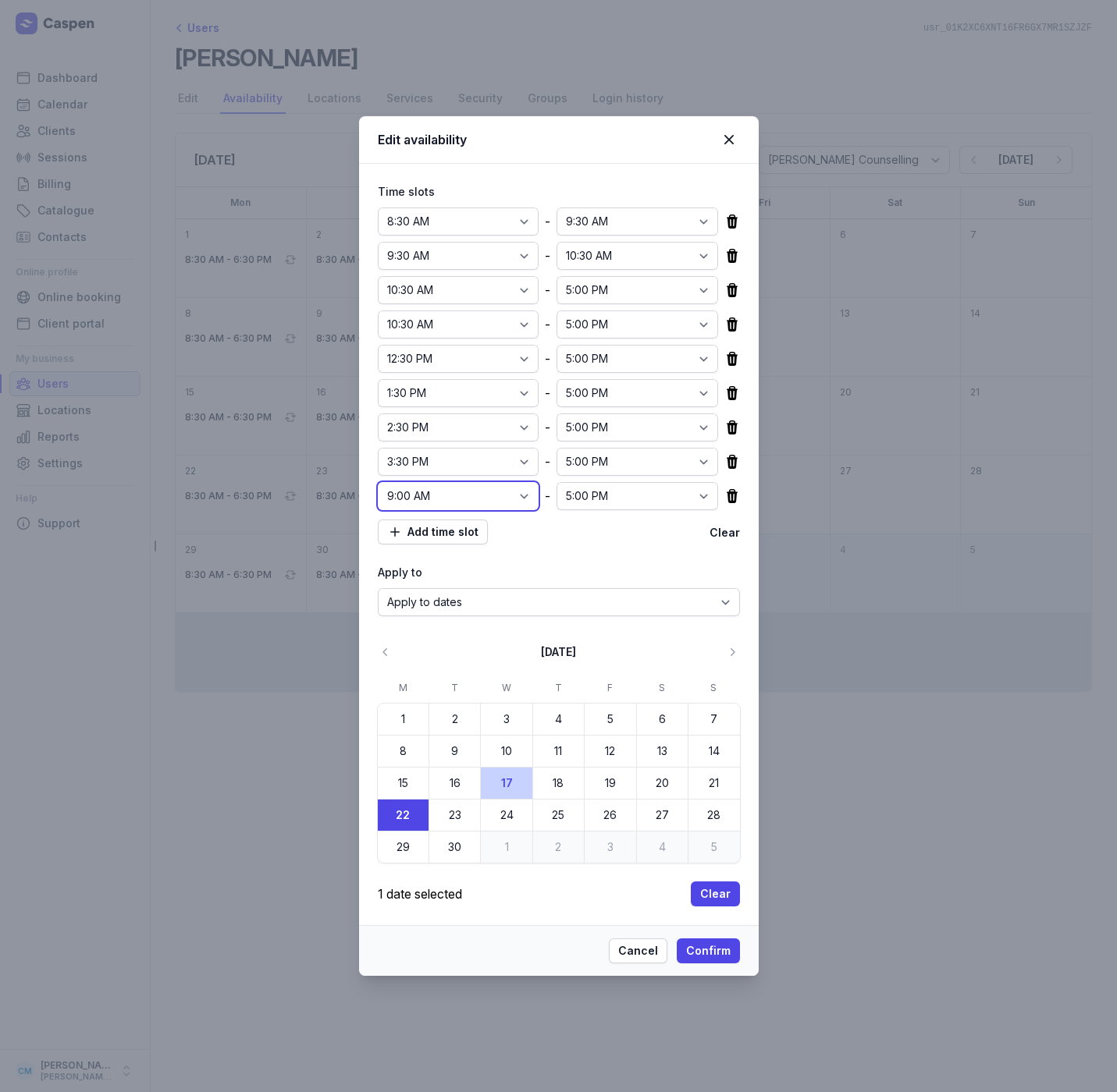
click at [460, 494] on select "12:00 AM 12:15 AM 12:30 AM 12:45 AM 1:00 AM 1:15 AM 1:30 AM 1:45 AM 2:00 AM 2:1…" at bounding box center [459, 495] width 162 height 28
select select "16:30"
click at [378, 482] on select "12:00 AM 12:15 AM 12:30 AM 12:45 AM 1:00 AM 1:15 AM 1:30 AM 1:45 AM 2:00 AM 2:1…" at bounding box center [459, 495] width 162 height 28
click at [468, 537] on span "Add time slot" at bounding box center [432, 533] width 91 height 19
select select "09:00"
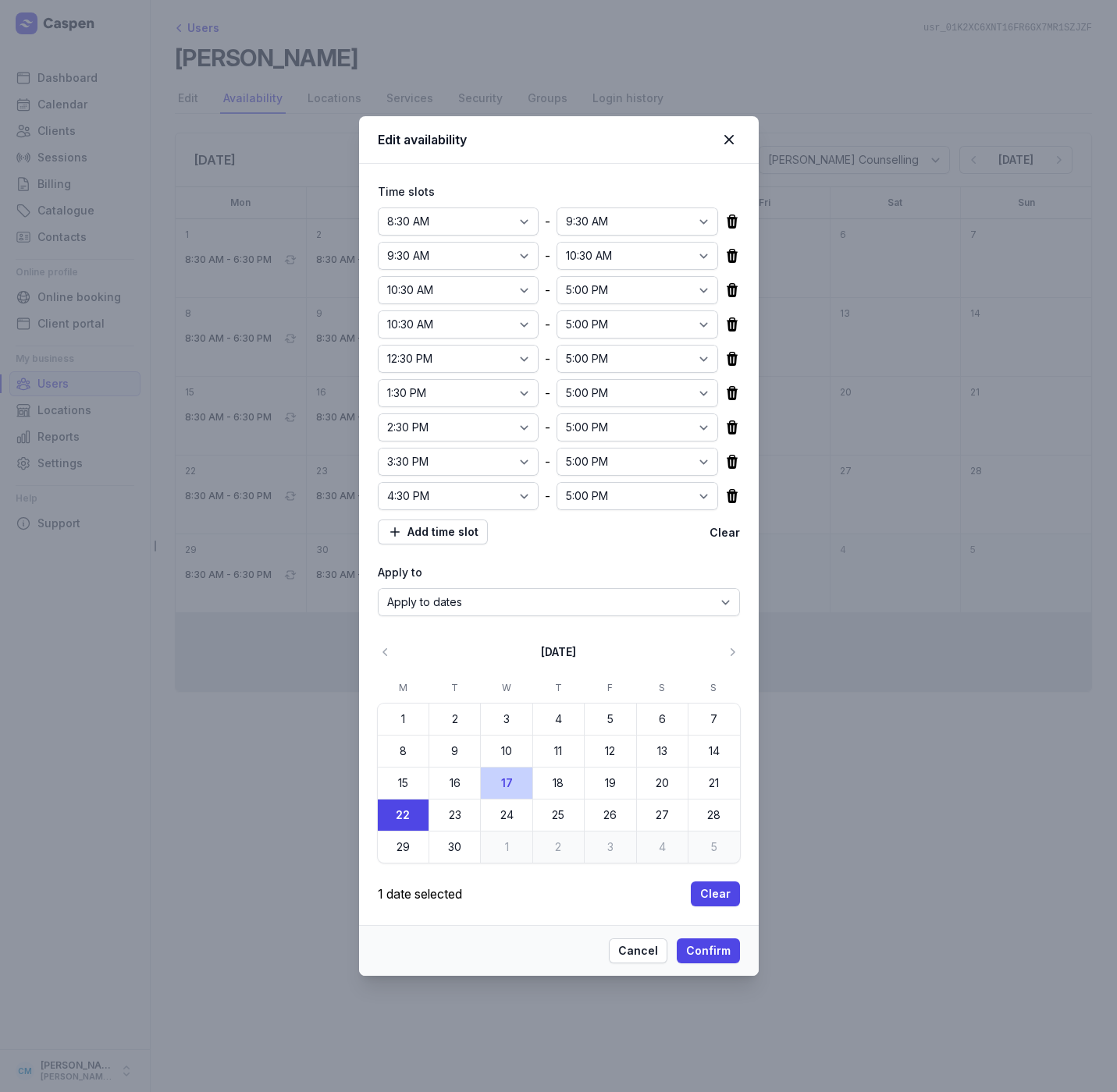
select select "17:00"
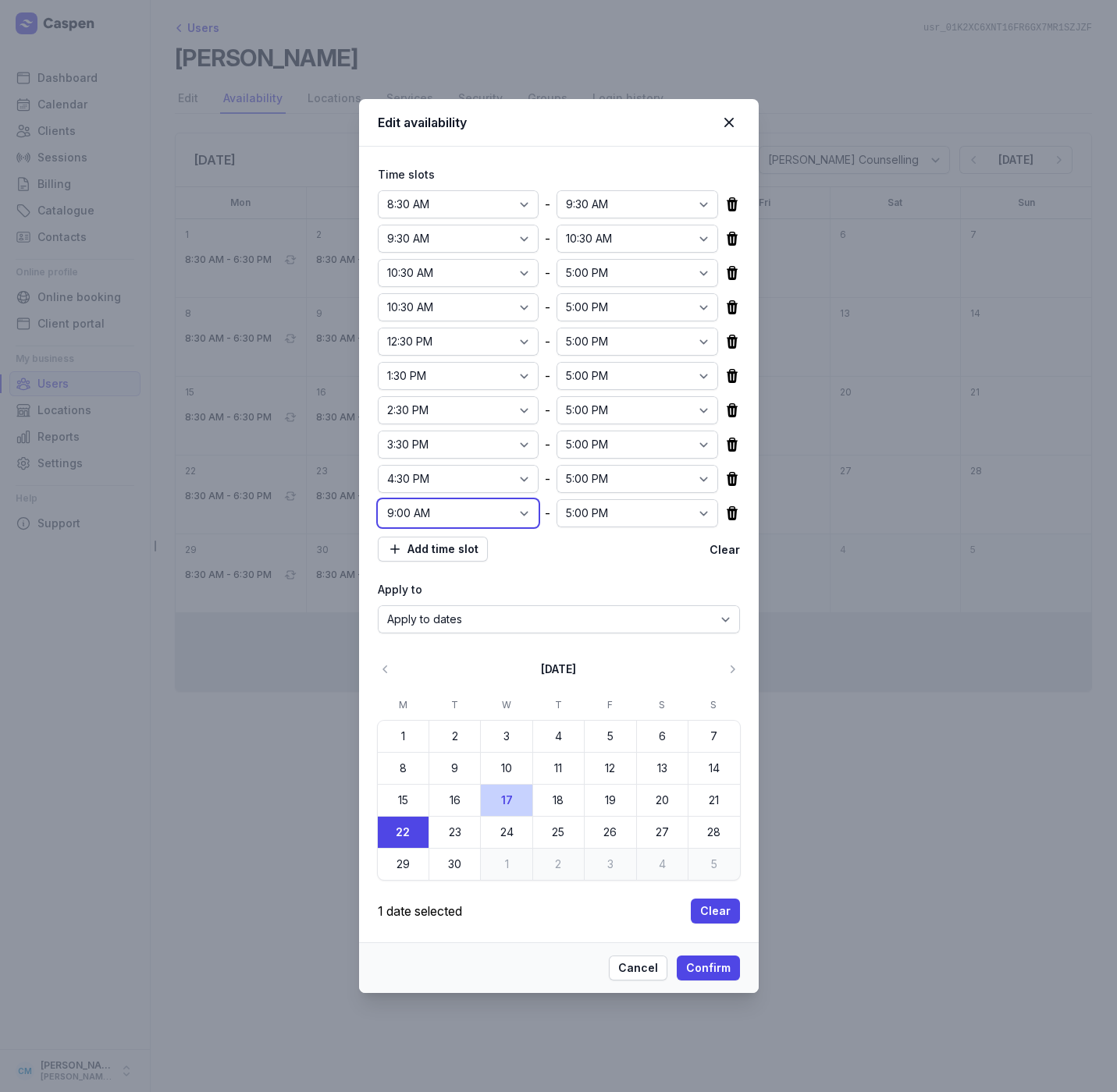
click at [473, 512] on select "12:00 AM 12:15 AM 12:30 AM 12:45 AM 1:00 AM 1:15 AM 1:30 AM 1:45 AM 2:00 AM 2:1…" at bounding box center [459, 513] width 162 height 28
select select "17:30"
click at [378, 499] on select "12:00 AM 12:15 AM 12:30 AM 12:45 AM 1:00 AM 1:15 AM 1:30 AM 1:45 AM 2:00 AM 2:1…" at bounding box center [459, 513] width 162 height 28
click at [622, 269] on select "12:00 AM 12:15 AM 12:30 AM 12:45 AM 1:00 AM 1:15 AM 1:30 AM 1:45 AM 2:00 AM 2:1…" at bounding box center [637, 273] width 162 height 28
select select "11:30"
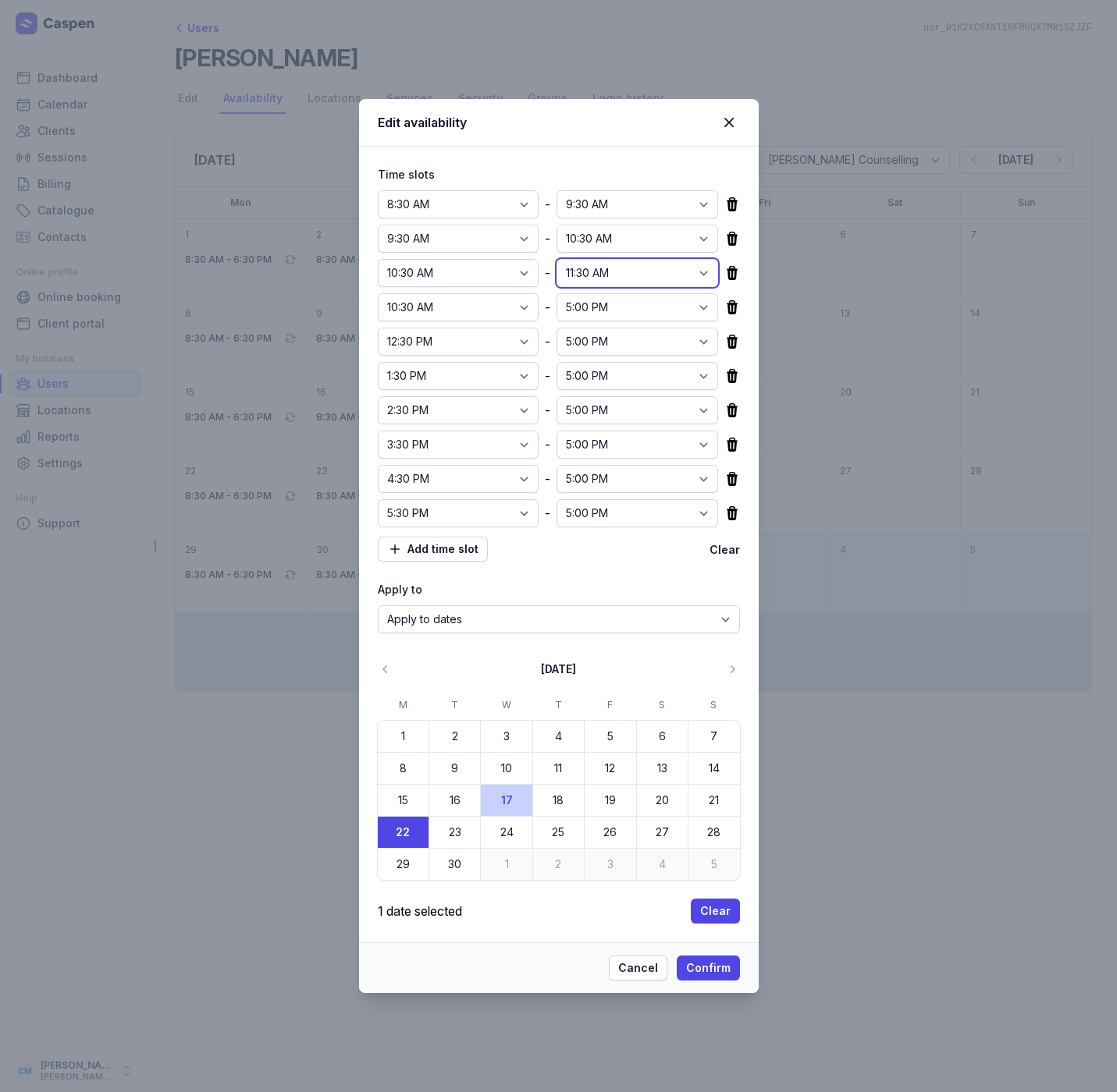
click at [557, 259] on select "12:00 AM 12:15 AM 12:30 AM 12:45 AM 1:00 AM 1:15 AM 1:30 AM 1:45 AM 2:00 AM 2:1…" at bounding box center [637, 273] width 162 height 28
click at [629, 315] on select "12:00 AM 12:15 AM 12:30 AM 12:45 AM 1:00 AM 1:15 AM 1:30 AM 1:45 AM 2:00 AM 2:1…" at bounding box center [637, 307] width 162 height 28
select select "12:30"
click at [557, 293] on select "12:00 AM 12:15 AM 12:30 AM 12:45 AM 1:00 AM 1:15 AM 1:30 AM 1:45 AM 2:00 AM 2:1…" at bounding box center [637, 307] width 162 height 28
click at [618, 334] on select "12:00 AM 12:15 AM 12:30 AM 12:45 AM 1:00 AM 1:15 AM 1:30 AM 1:45 AM 2:00 AM 2:1…" at bounding box center [637, 342] width 162 height 28
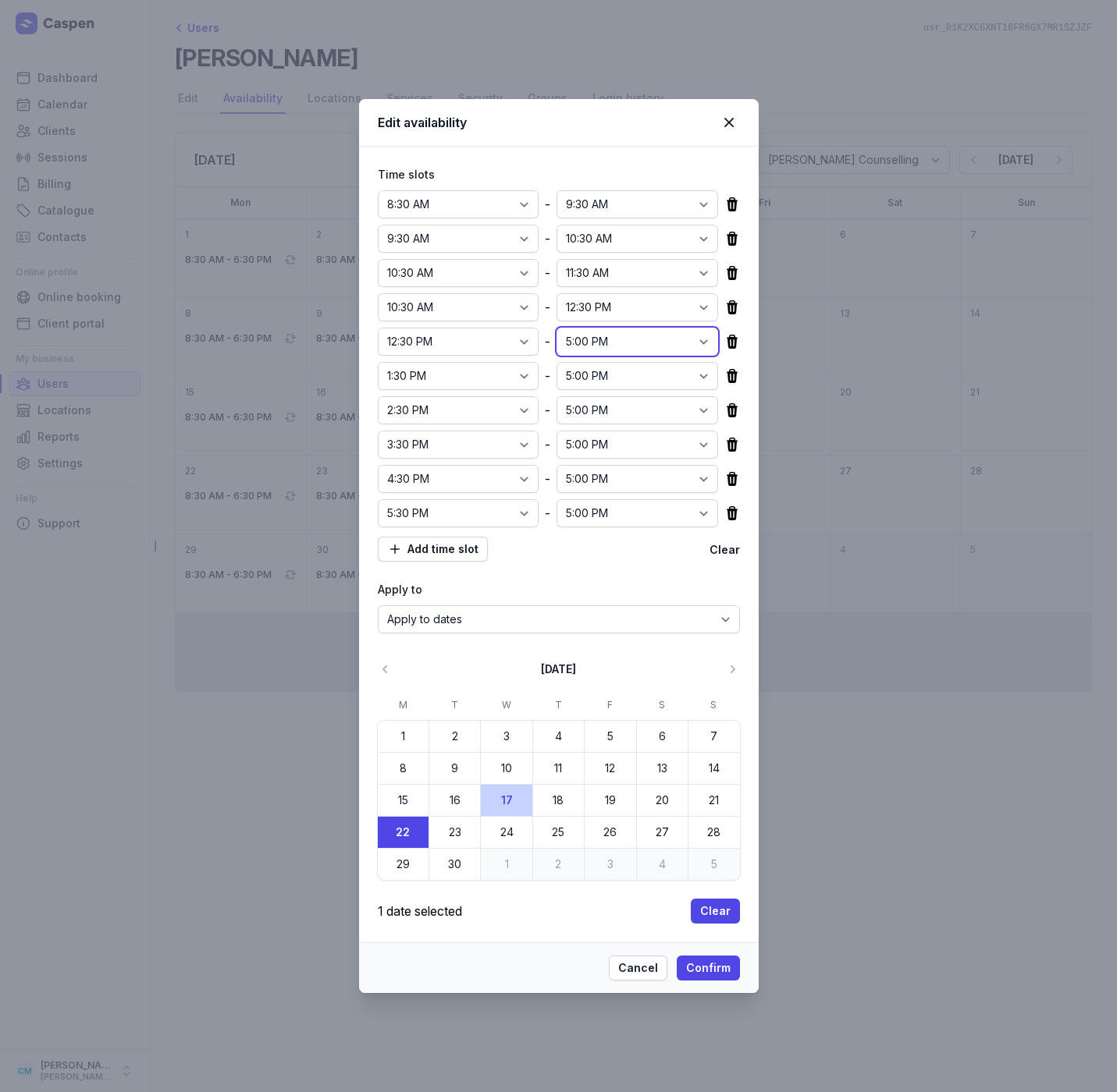
select select "13:30"
click at [557, 328] on select "12:00 AM 12:15 AM 12:30 AM 12:45 AM 1:00 AM 1:15 AM 1:30 AM 1:45 AM 2:00 AM 2:1…" at bounding box center [637, 342] width 162 height 28
click at [605, 377] on select "12:00 AM 12:15 AM 12:30 AM 12:45 AM 1:00 AM 1:15 AM 1:30 AM 1:45 AM 2:00 AM 2:1…" at bounding box center [637, 376] width 162 height 28
select select "14:30"
click at [557, 362] on select "12:00 AM 12:15 AM 12:30 AM 12:45 AM 1:00 AM 1:15 AM 1:30 AM 1:45 AM 2:00 AM 2:1…" at bounding box center [637, 376] width 162 height 28
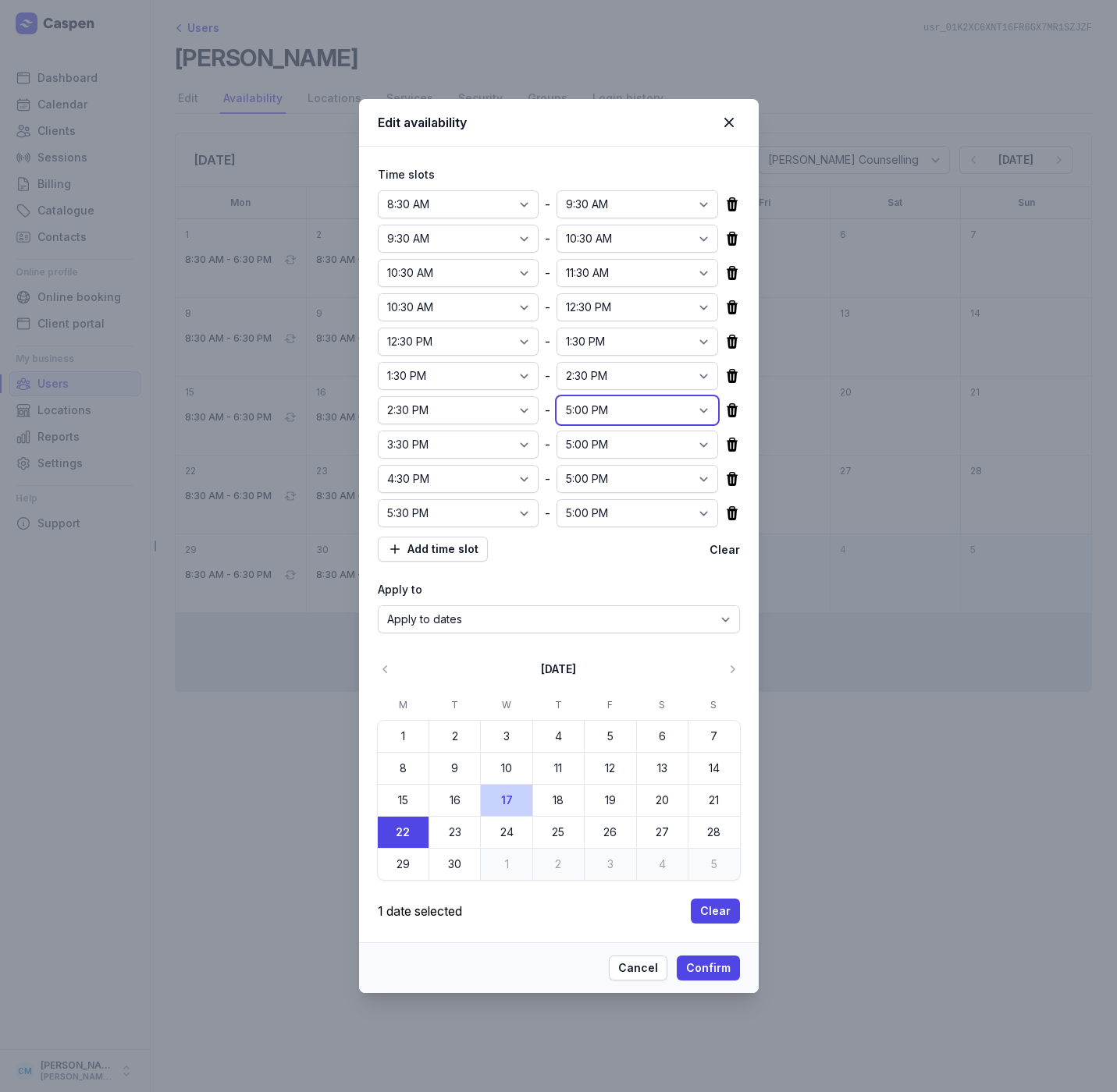
click at [593, 418] on select "12:00 AM 12:15 AM 12:30 AM 12:45 AM 1:00 AM 1:15 AM 1:30 AM 1:45 AM 2:00 AM 2:1…" at bounding box center [637, 410] width 162 height 28
select select "15:30"
click at [557, 396] on select "12:00 AM 12:15 AM 12:30 AM 12:45 AM 1:00 AM 1:15 AM 1:30 AM 1:45 AM 2:00 AM 2:1…" at bounding box center [637, 410] width 162 height 28
click at [593, 445] on select "12:00 AM 12:15 AM 12:30 AM 12:45 AM 1:00 AM 1:15 AM 1:30 AM 1:45 AM 2:00 AM 2:1…" at bounding box center [637, 444] width 162 height 28
select select "16:30"
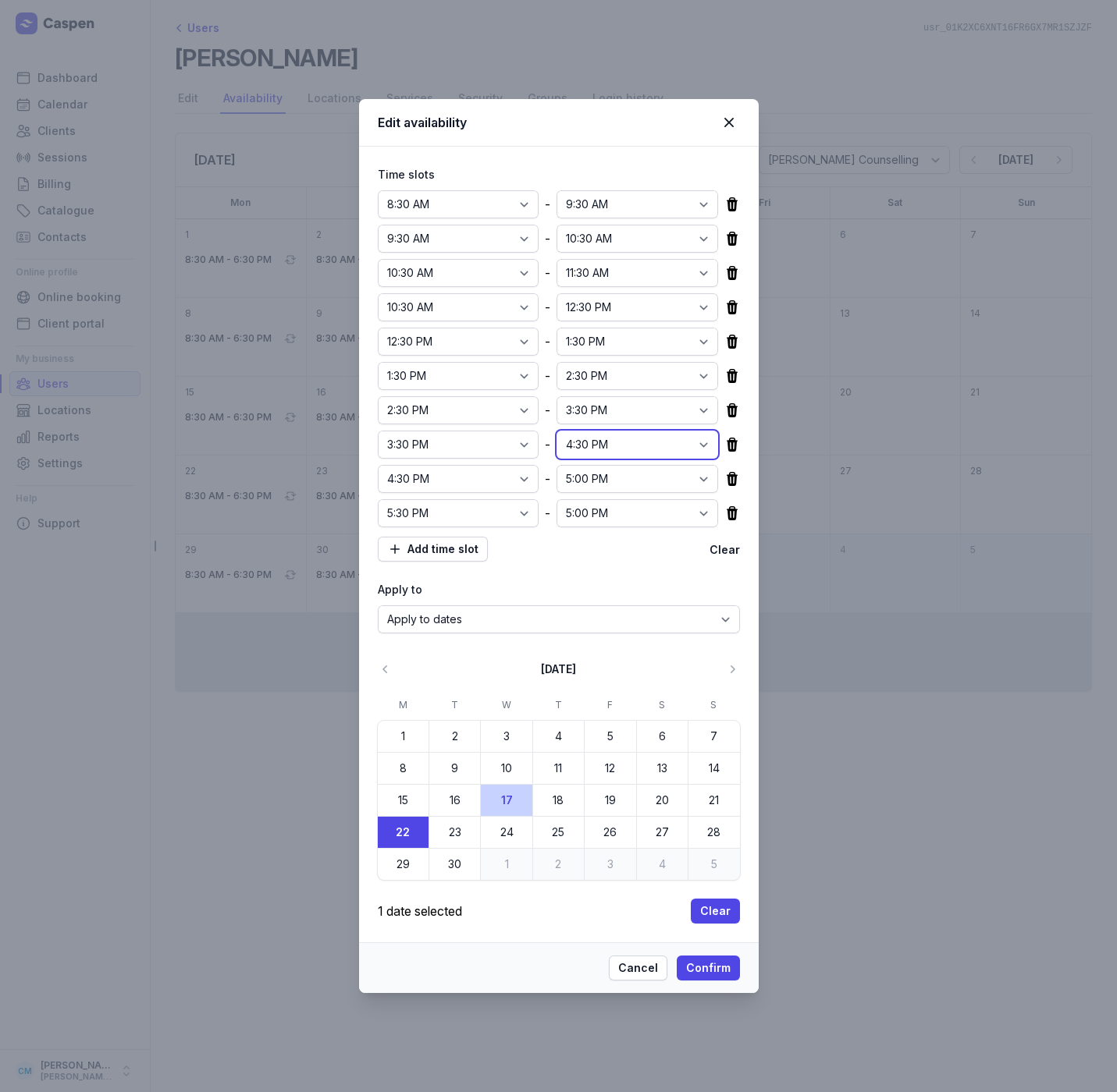
click at [557, 430] on select "12:00 AM 12:15 AM 12:30 AM 12:45 AM 1:00 AM 1:15 AM 1:30 AM 1:45 AM 2:00 AM 2:1…" at bounding box center [637, 444] width 162 height 28
click at [619, 475] on select "12:00 AM 12:15 AM 12:30 AM 12:45 AM 1:00 AM 1:15 AM 1:30 AM 1:45 AM 2:00 AM 2:1…" at bounding box center [637, 479] width 162 height 28
select select "17:30"
click at [557, 465] on select "12:00 AM 12:15 AM 12:30 AM 12:45 AM 1:00 AM 1:15 AM 1:30 AM 1:45 AM 2:00 AM 2:1…" at bounding box center [637, 479] width 162 height 28
click at [618, 517] on select "12:00 AM 12:15 AM 12:30 AM 12:45 AM 1:00 AM 1:15 AM 1:30 AM 1:45 AM 2:00 AM 2:1…" at bounding box center [637, 513] width 162 height 28
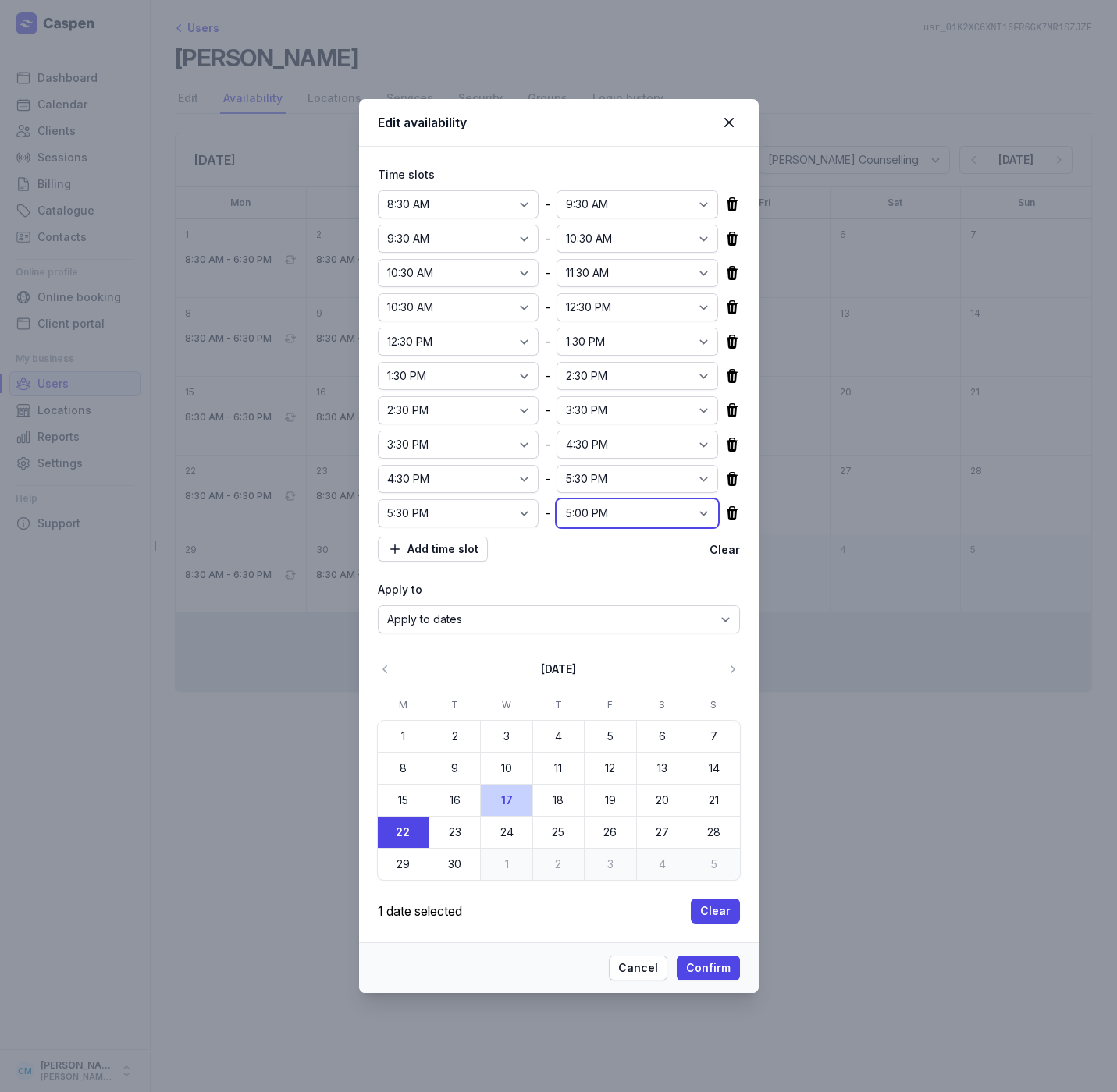
select select "18:30"
click at [557, 499] on select "12:00 AM 12:15 AM 12:30 AM 12:45 AM 1:00 AM 1:15 AM 1:30 AM 1:45 AM 2:00 AM 2:1…" at bounding box center [637, 513] width 162 height 28
click at [448, 309] on select "12:00 AM 12:15 AM 12:30 AM 12:45 AM 1:00 AM 1:15 AM 1:30 AM 1:45 AM 2:00 AM 2:1…" at bounding box center [459, 307] width 162 height 28
select select "11:30"
click at [378, 293] on select "12:00 AM 12:15 AM 12:30 AM 12:45 AM 1:00 AM 1:15 AM 1:30 AM 1:45 AM 2:00 AM 2:1…" at bounding box center [459, 307] width 162 height 28
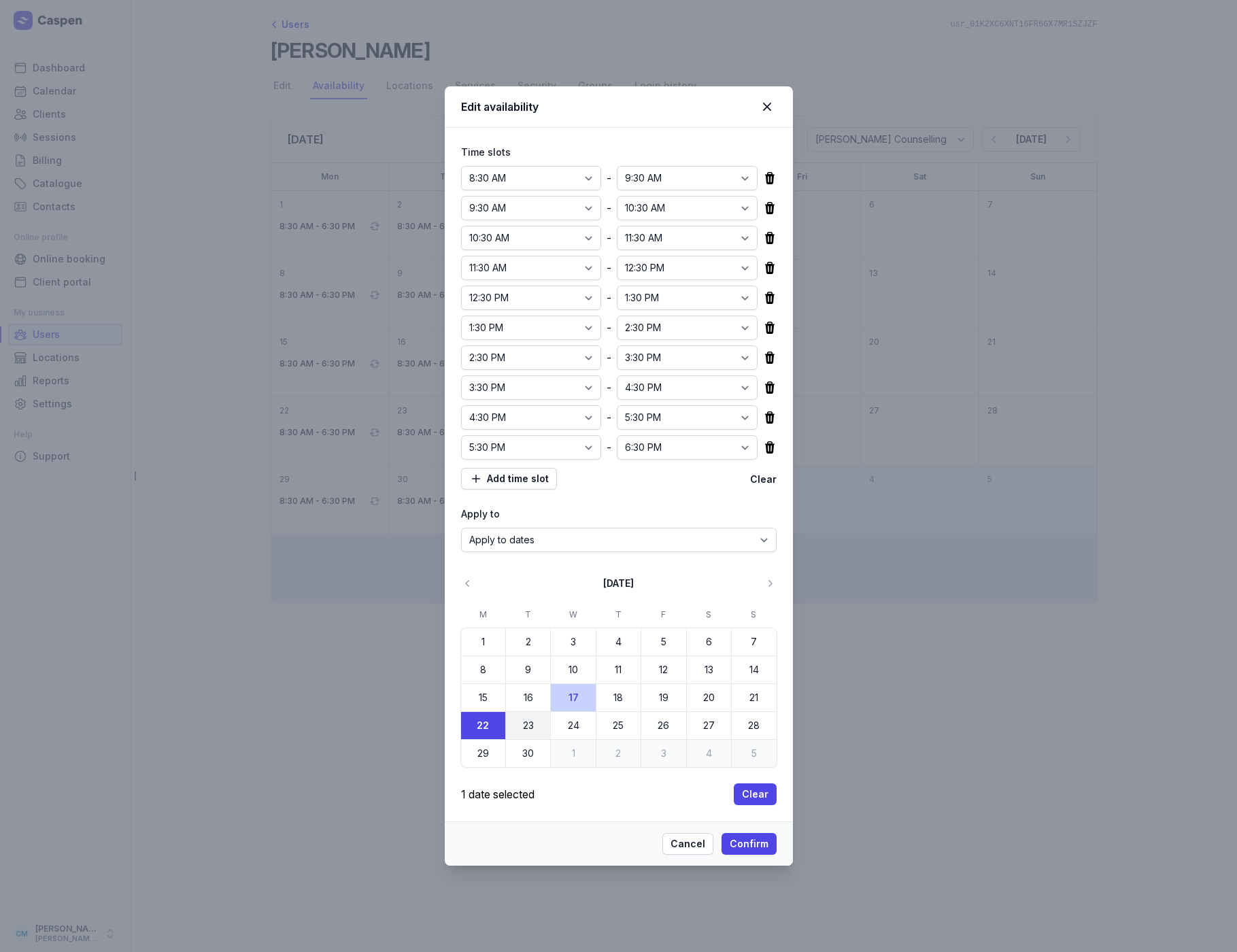
click at [527, 725] on time "23" at bounding box center [528, 726] width 19 height 19
click at [493, 747] on button "29" at bounding box center [483, 753] width 44 height 27
click at [516, 750] on button "30" at bounding box center [528, 753] width 44 height 27
click at [771, 584] on icon "button" at bounding box center [771, 584] width 4 height 7
click at [470, 586] on icon "button" at bounding box center [468, 584] width 14 height 14
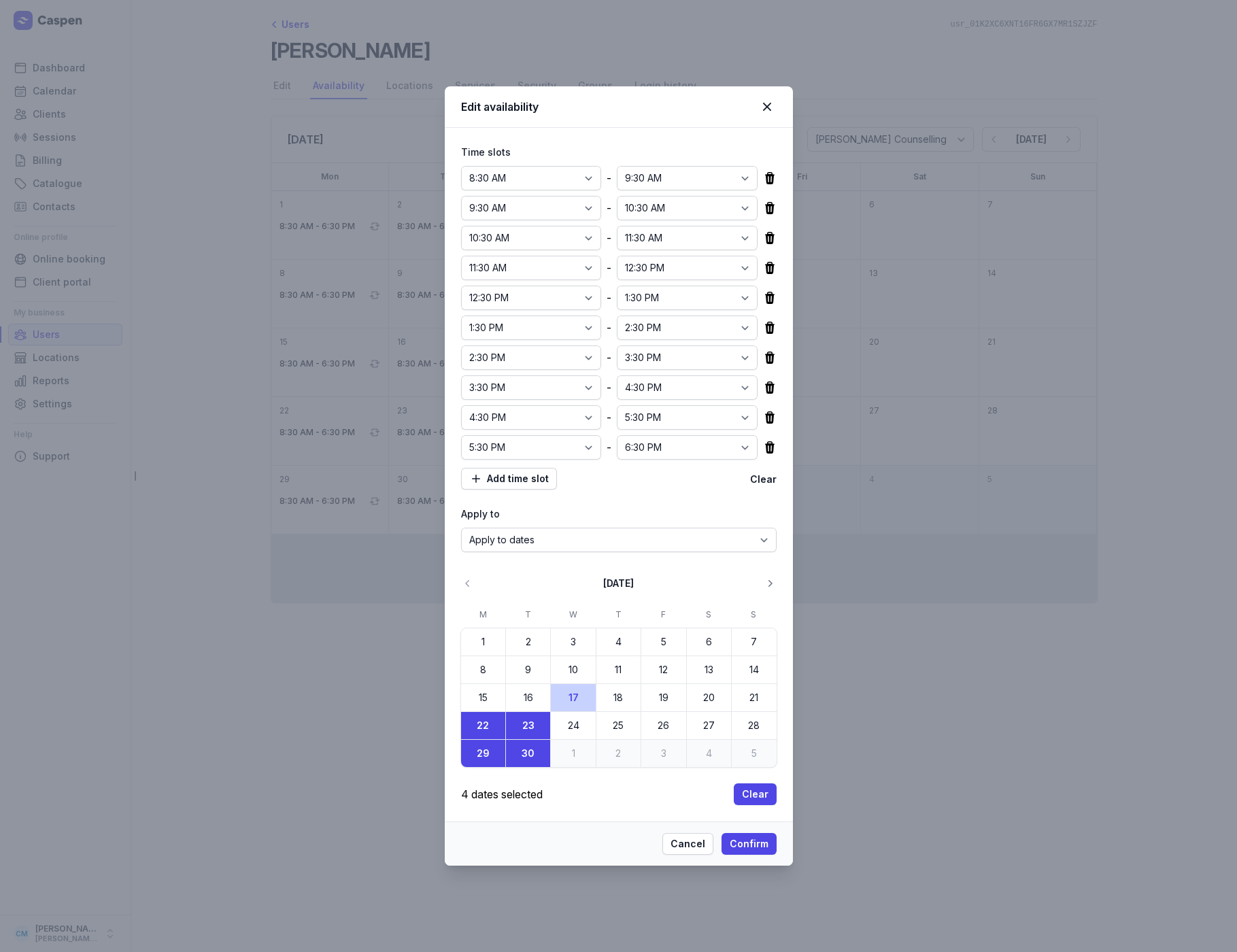
click at [768, 580] on icon "button" at bounding box center [770, 584] width 14 height 14
click at [487, 673] on time "6" at bounding box center [483, 670] width 19 height 19
click at [525, 674] on time "7" at bounding box center [528, 670] width 19 height 19
click at [491, 698] on time "13" at bounding box center [483, 698] width 19 height 19
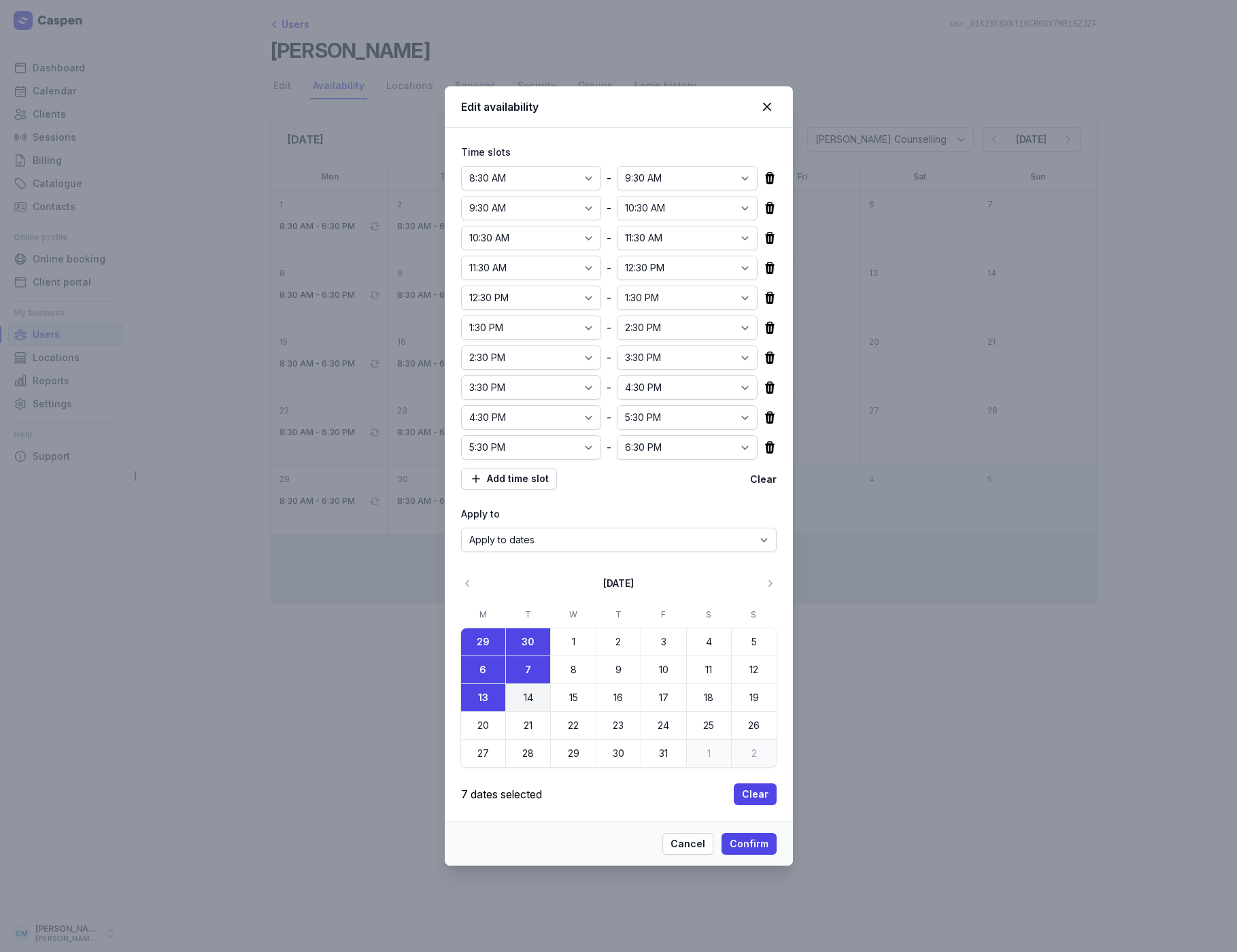
click at [521, 701] on time "14" at bounding box center [528, 698] width 19 height 19
click at [472, 731] on button "20" at bounding box center [483, 725] width 44 height 27
click at [520, 726] on time "21" at bounding box center [528, 726] width 19 height 19
click at [486, 749] on time "27" at bounding box center [483, 754] width 19 height 19
click at [522, 749] on time "28" at bounding box center [528, 754] width 19 height 19
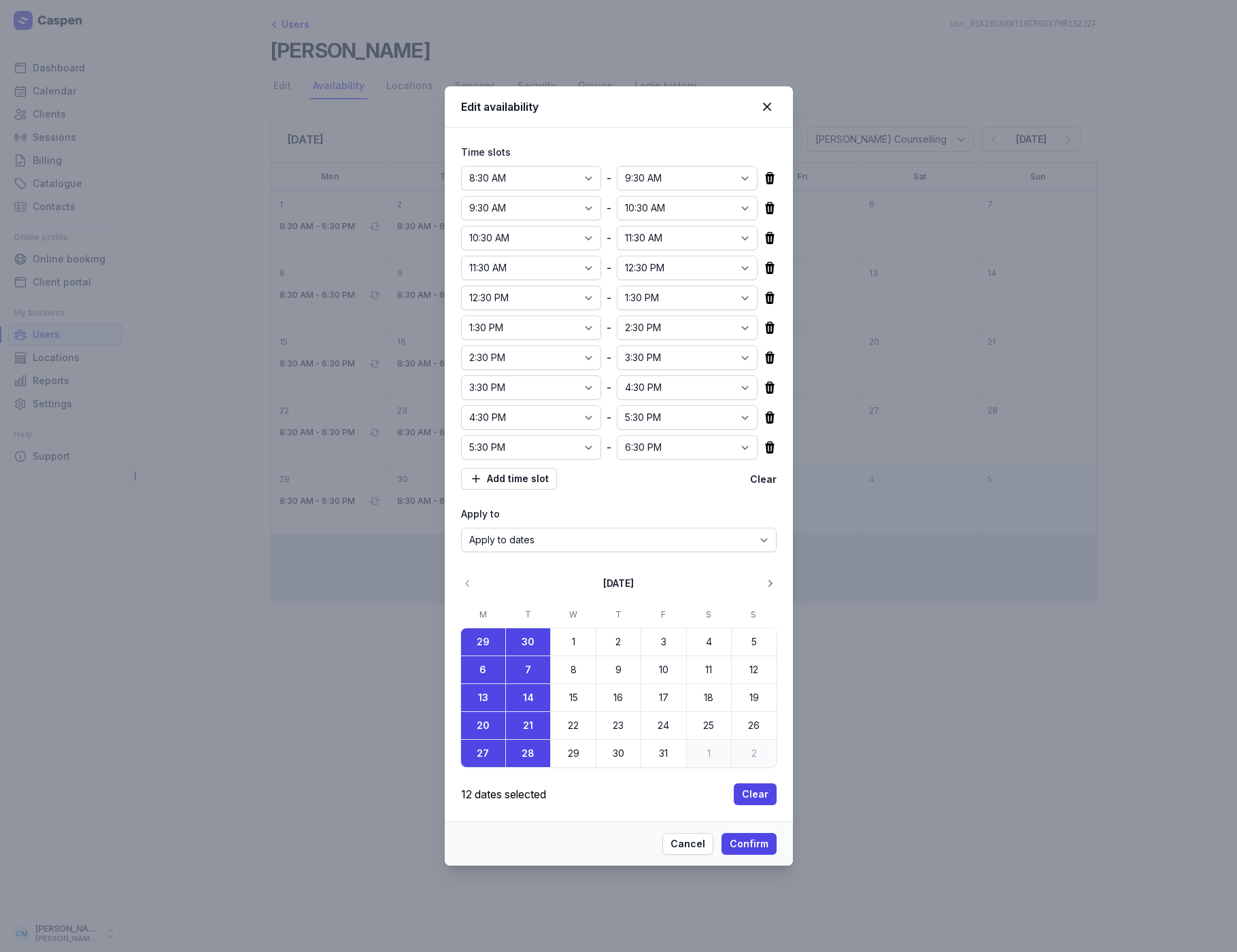
click at [771, 582] on icon "button" at bounding box center [770, 584] width 14 height 14
click at [495, 669] on button "3" at bounding box center [483, 669] width 44 height 27
click at [517, 674] on button "4" at bounding box center [528, 669] width 44 height 27
click at [491, 694] on time "10" at bounding box center [483, 698] width 19 height 19
click at [526, 701] on time "11" at bounding box center [528, 698] width 19 height 19
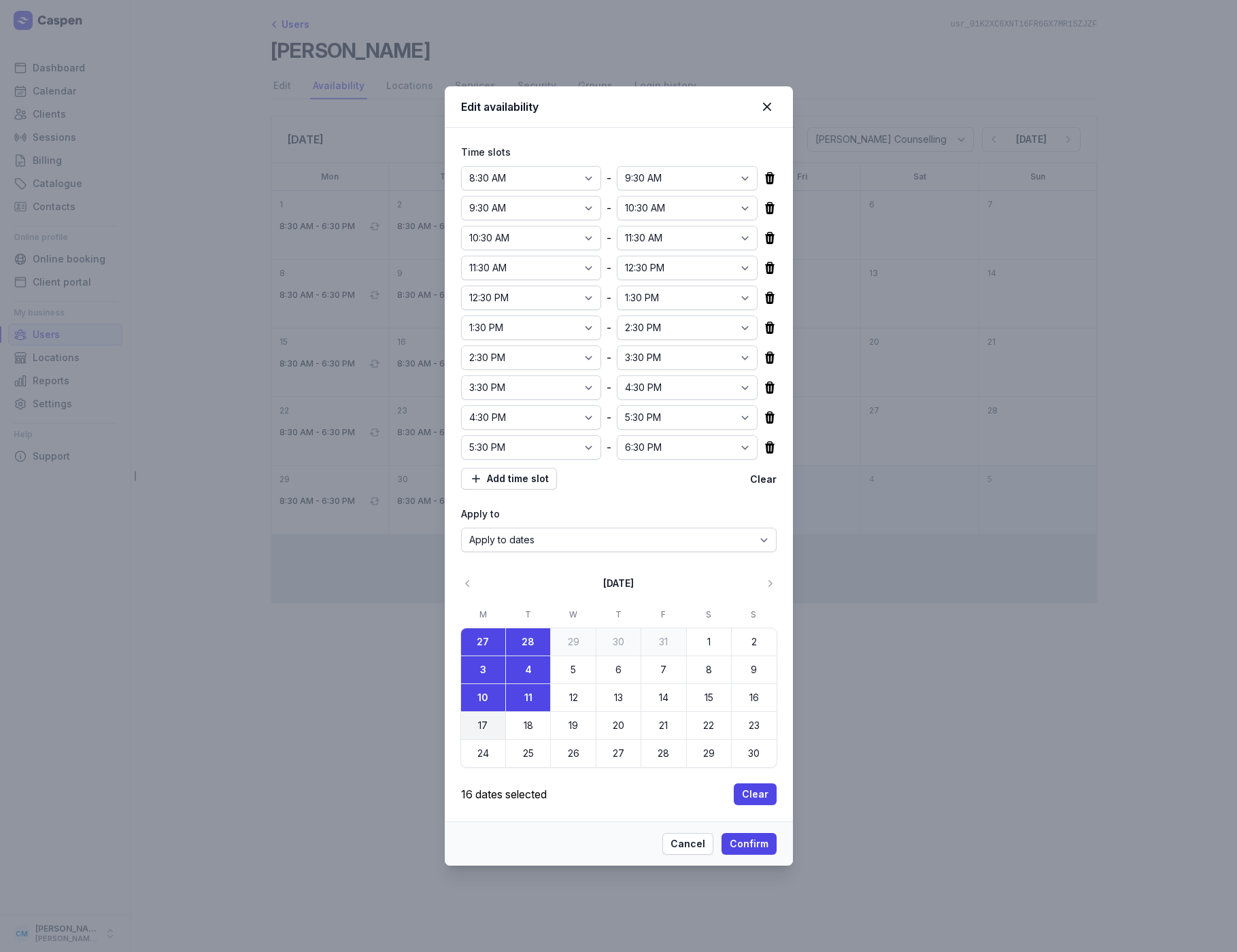
click at [486, 723] on time "17" at bounding box center [483, 726] width 19 height 19
click at [525, 726] on time "18" at bounding box center [528, 726] width 19 height 19
click at [486, 749] on time "24" at bounding box center [483, 754] width 19 height 19
click at [521, 750] on time "25" at bounding box center [528, 754] width 19 height 19
click at [774, 584] on icon "button" at bounding box center [770, 584] width 14 height 14
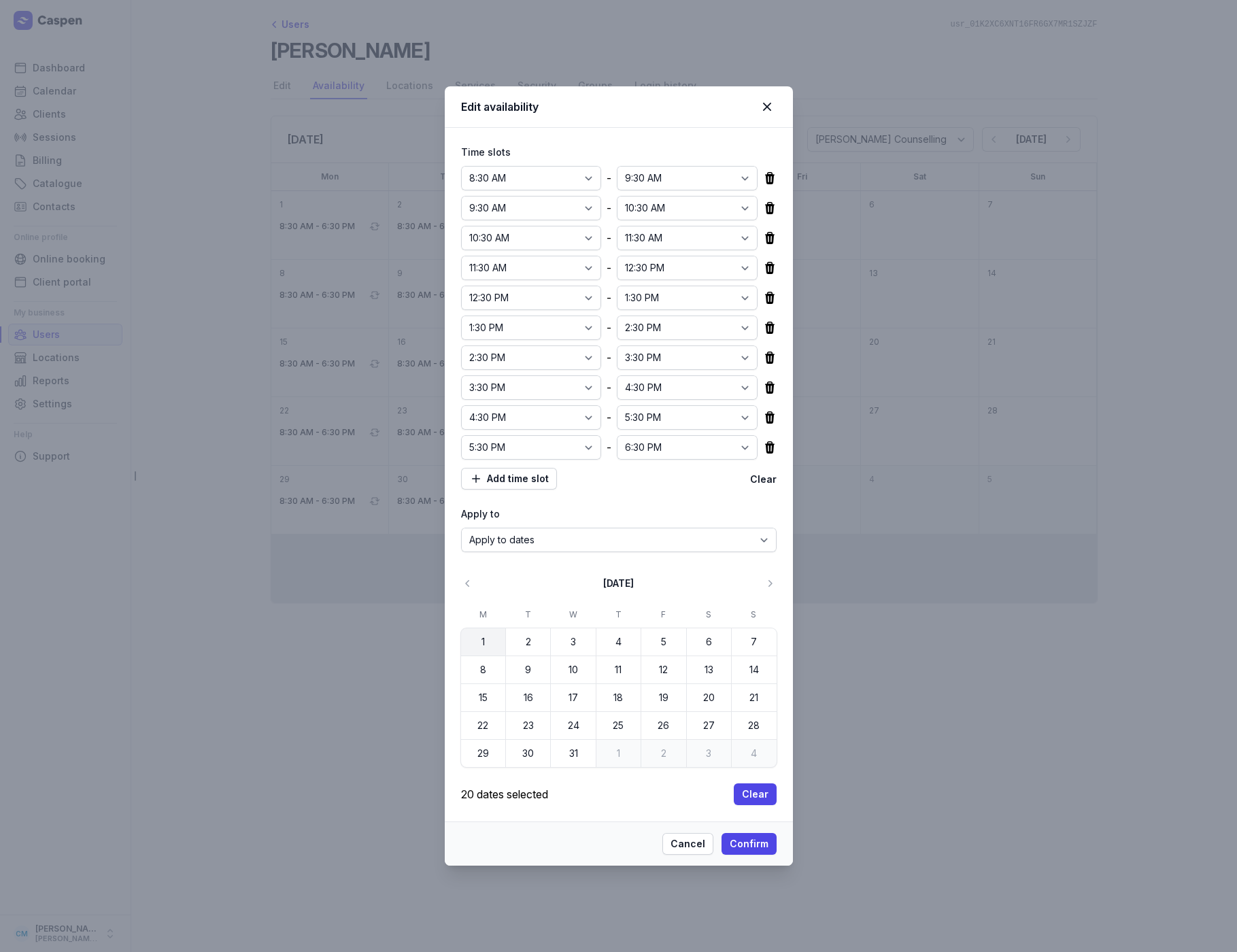
click at [479, 642] on time "1" at bounding box center [483, 642] width 19 height 19
click at [519, 644] on time "2" at bounding box center [528, 642] width 19 height 19
click at [488, 663] on time "8" at bounding box center [483, 670] width 19 height 19
click at [528, 668] on time "9" at bounding box center [528, 670] width 19 height 19
click at [488, 696] on time "15" at bounding box center [483, 698] width 19 height 19
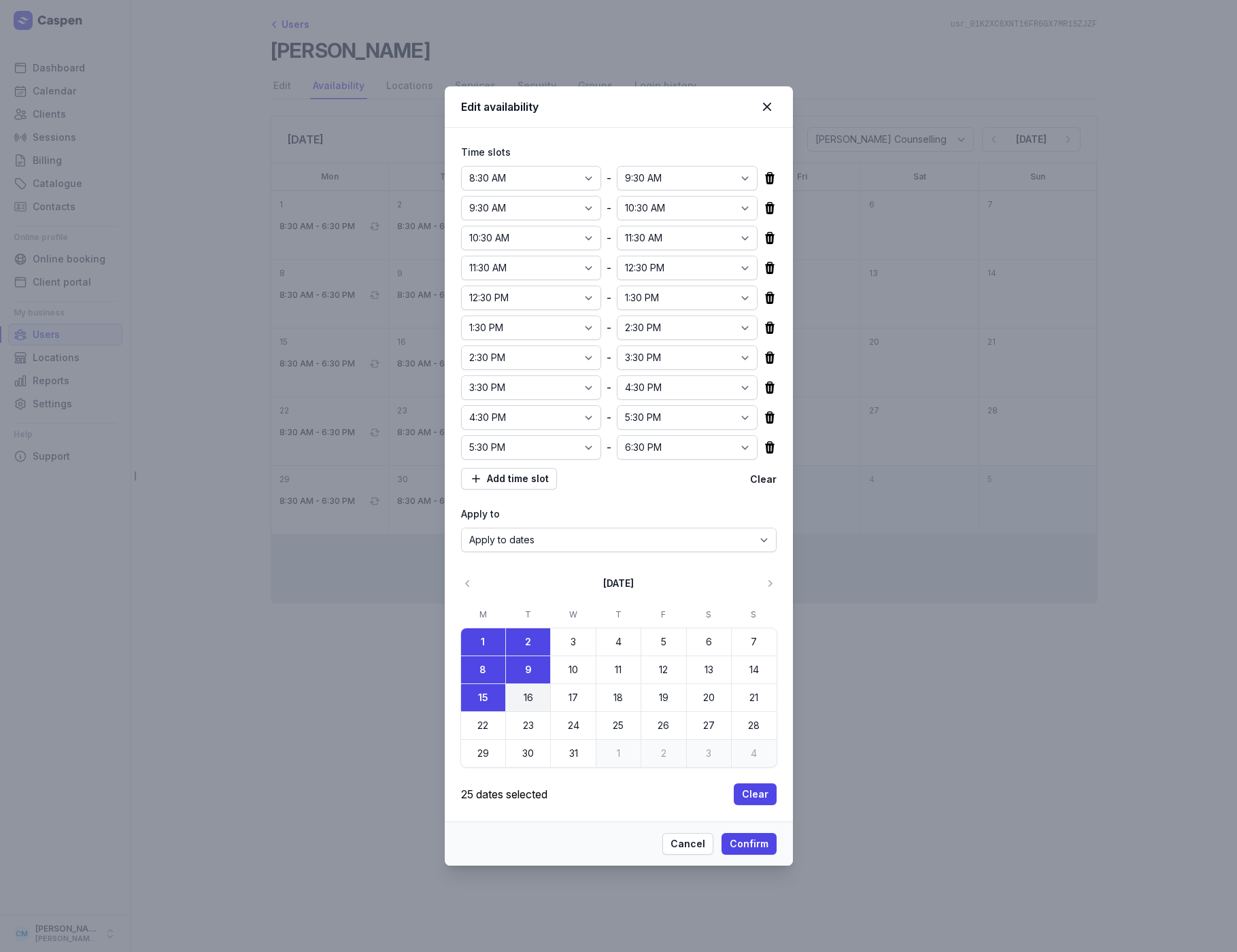
click at [529, 698] on time "16" at bounding box center [528, 698] width 19 height 19
click at [483, 727] on time "22" at bounding box center [483, 726] width 19 height 19
click at [524, 727] on time "23" at bounding box center [528, 726] width 19 height 19
click at [490, 749] on time "29" at bounding box center [483, 754] width 19 height 19
click at [523, 750] on time "30" at bounding box center [528, 754] width 19 height 19
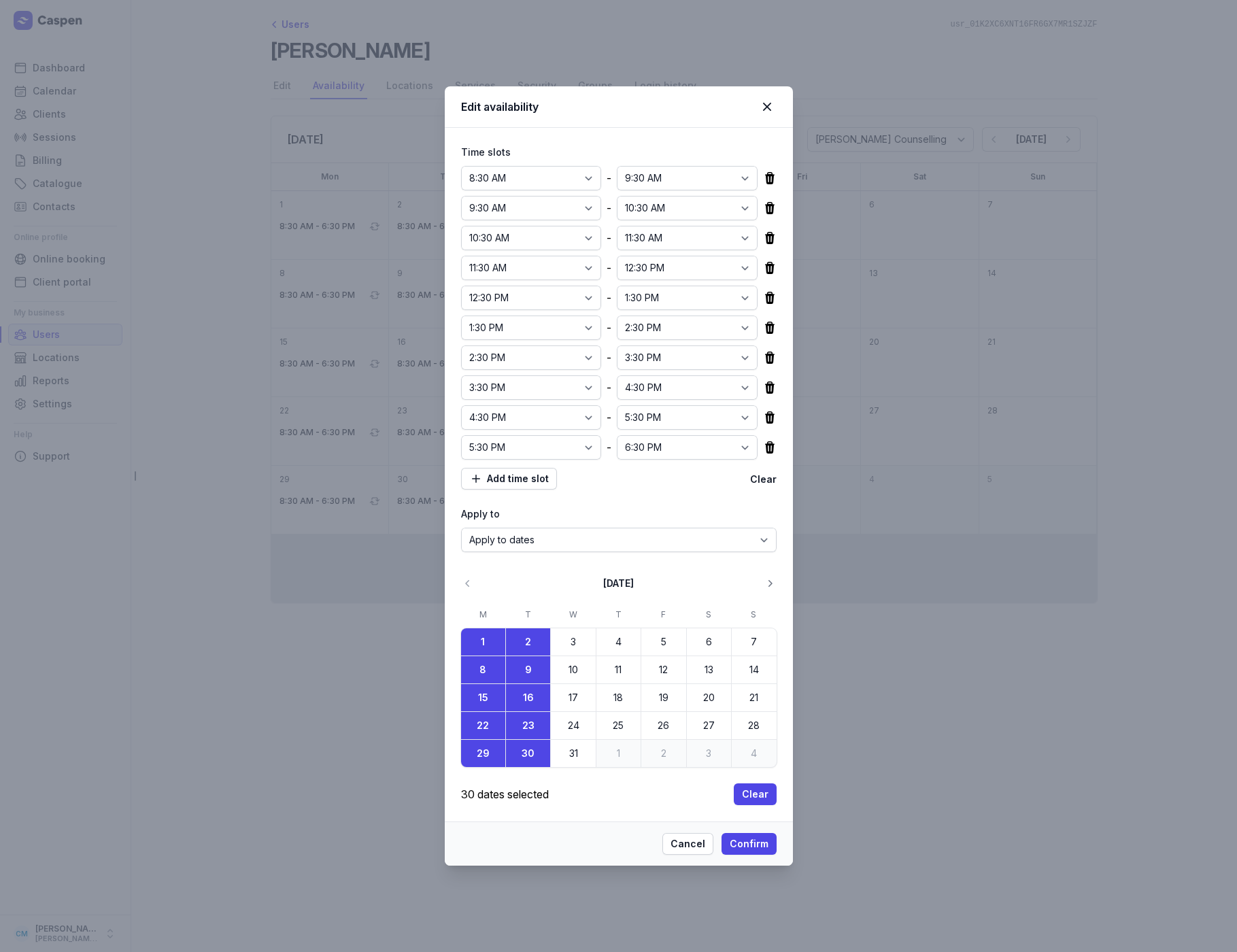
click at [773, 581] on icon "button" at bounding box center [770, 584] width 14 height 14
click at [495, 661] on button "5" at bounding box center [483, 669] width 44 height 27
click at [529, 667] on time "6" at bounding box center [528, 670] width 19 height 19
click at [491, 692] on time "12" at bounding box center [483, 698] width 19 height 19
click at [521, 698] on time "13" at bounding box center [528, 698] width 19 height 19
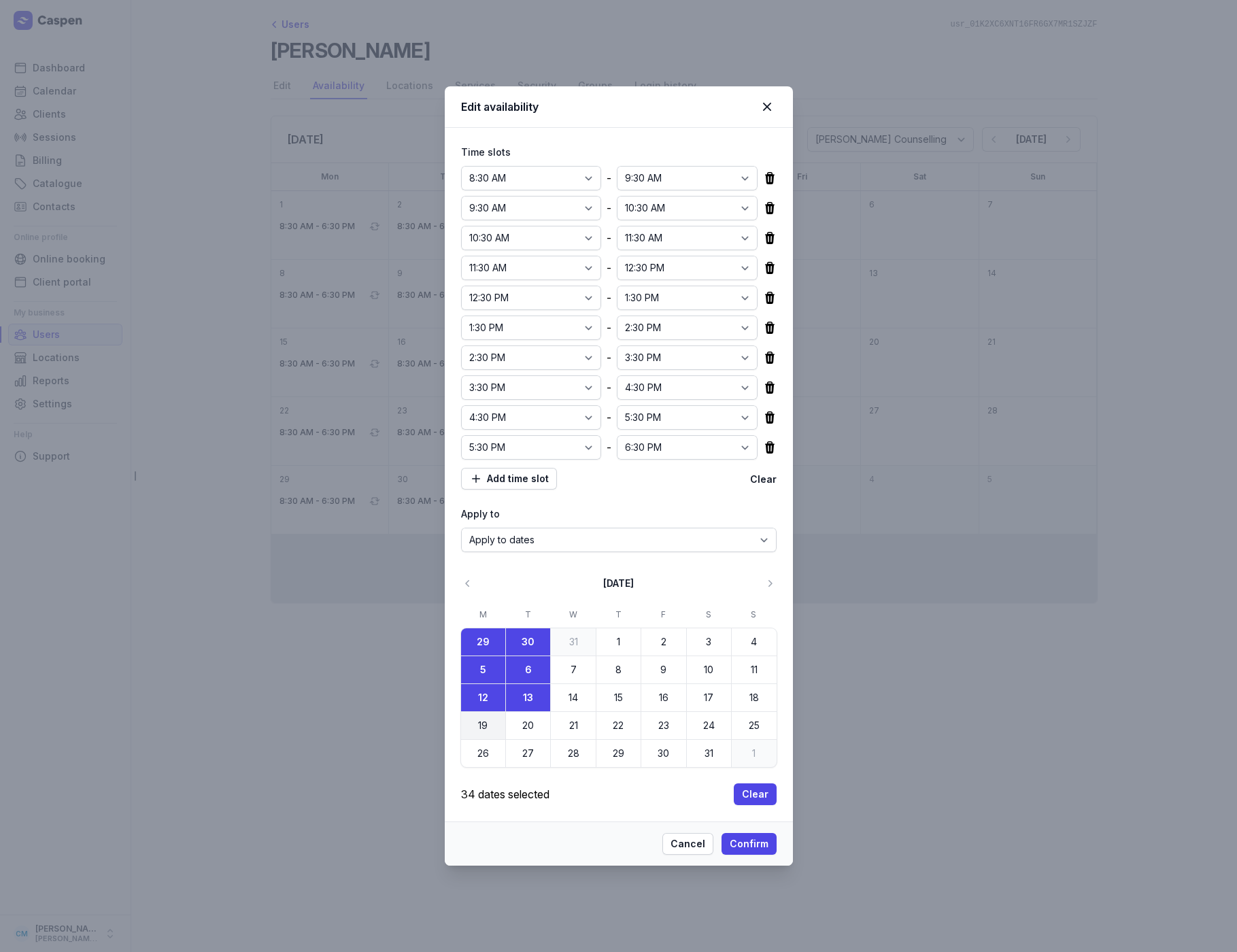
click at [489, 722] on time "19" at bounding box center [483, 726] width 19 height 19
click at [519, 724] on time "20" at bounding box center [528, 726] width 19 height 19
click at [490, 748] on time "26" at bounding box center [483, 754] width 19 height 19
click at [512, 750] on button "27" at bounding box center [528, 753] width 44 height 27
click at [749, 844] on span "Confirm" at bounding box center [749, 844] width 39 height 17
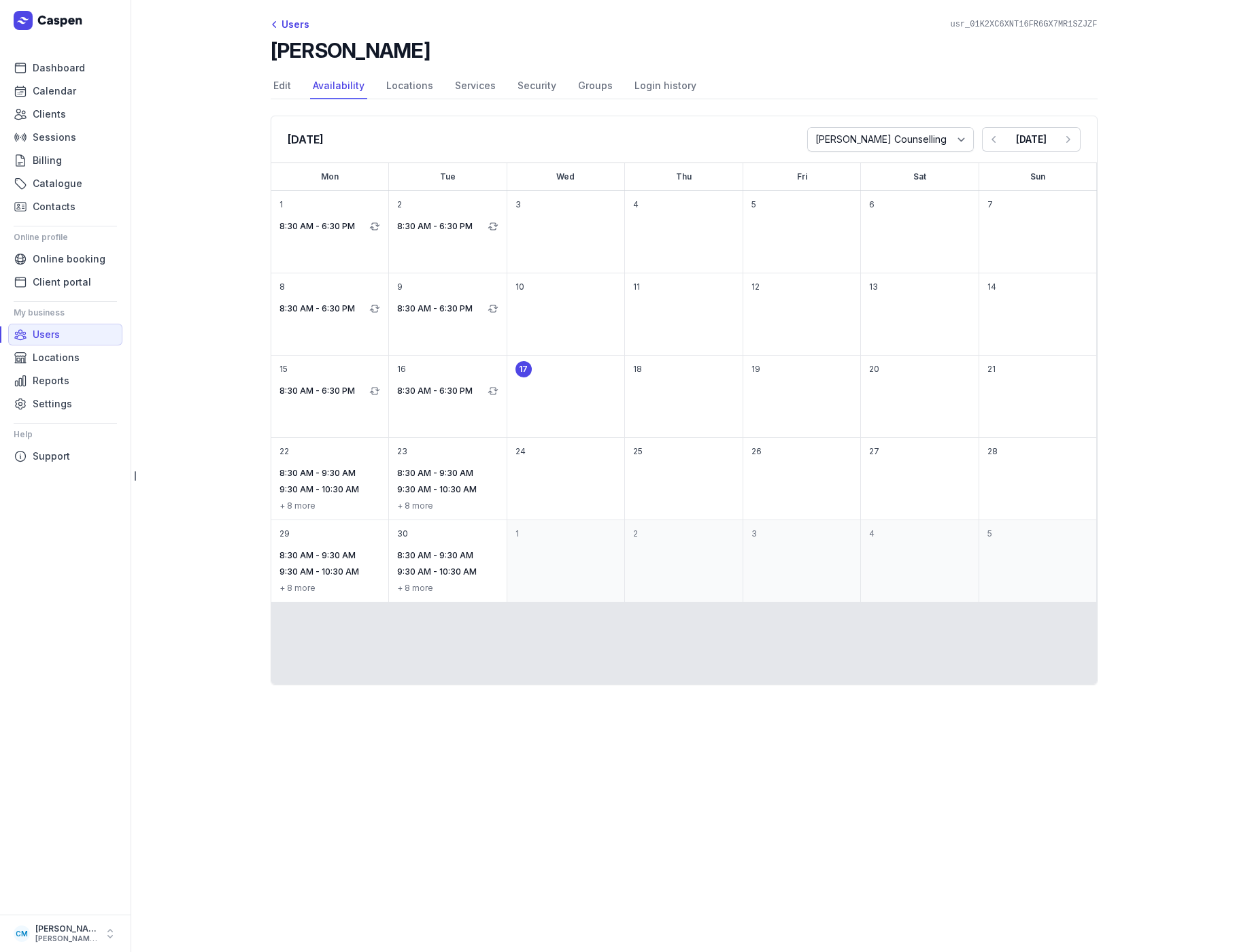
click at [214, 269] on main "Users usr_01K2XC6XNT16FR6GX7MR1SZJZF [PERSON_NAME] Select a tab Edit Availabili…" at bounding box center [684, 476] width 1106 height 952
click at [44, 264] on span "Online booking" at bounding box center [68, 259] width 73 height 17
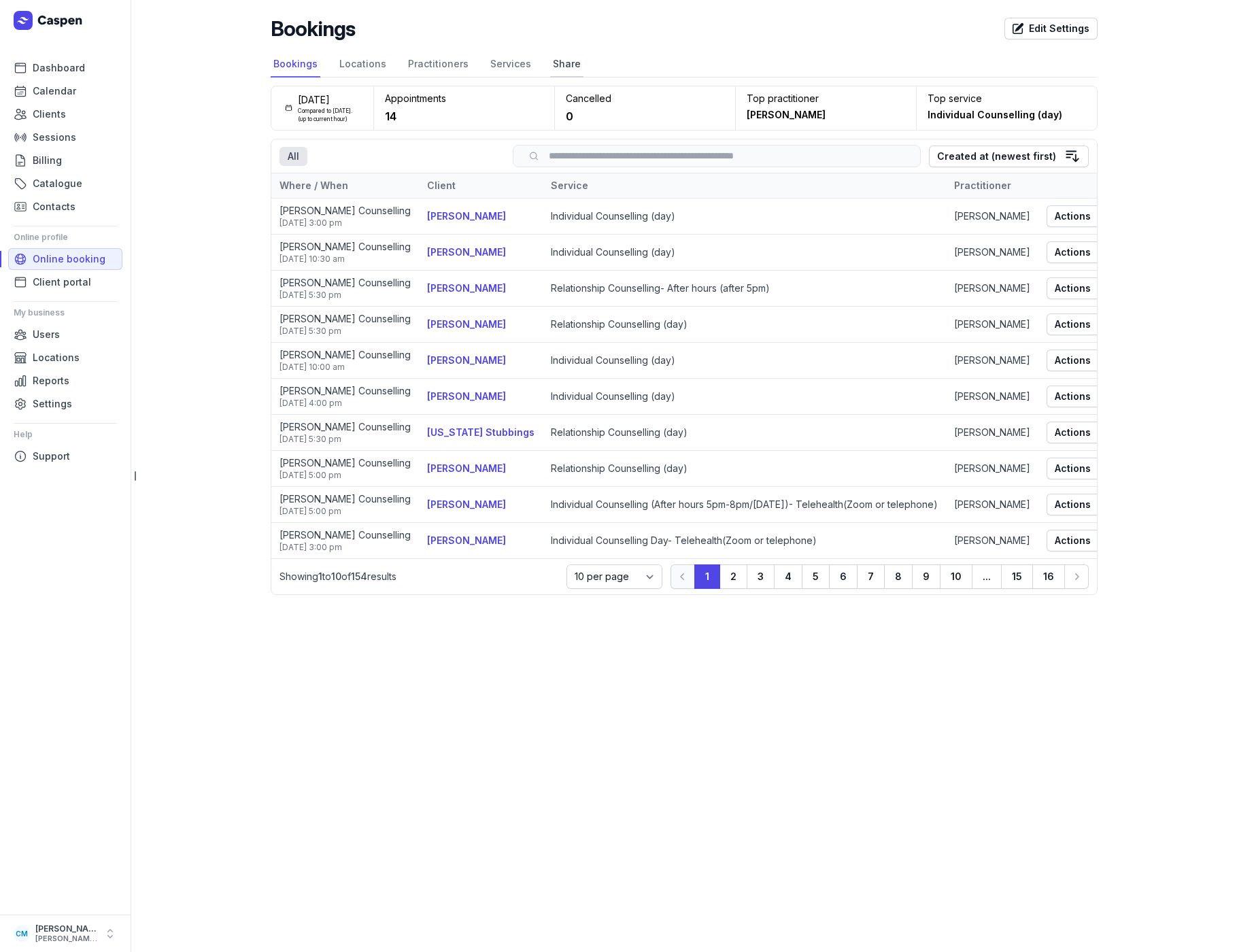
click at [555, 65] on link "Share" at bounding box center [567, 64] width 33 height 26
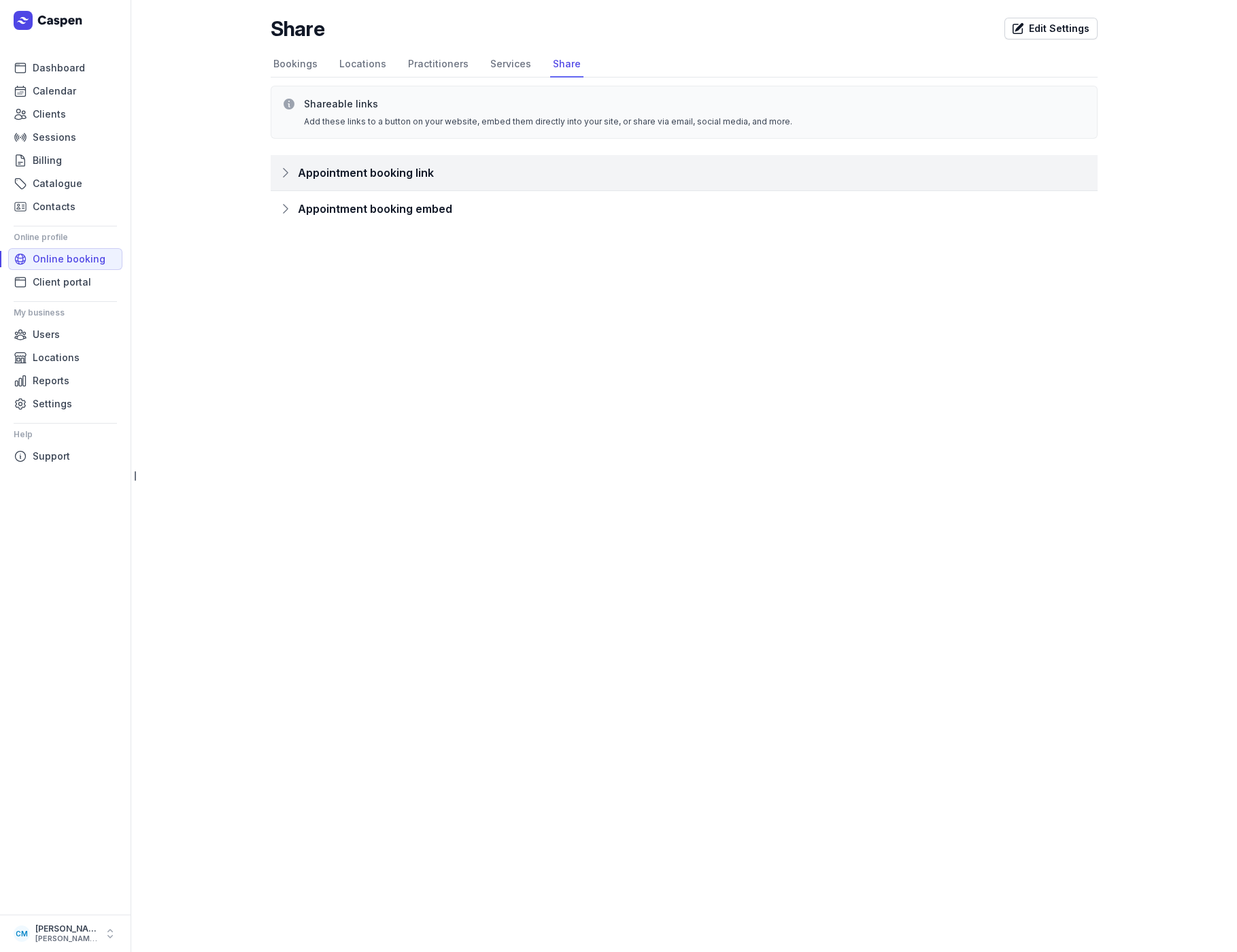
click at [397, 173] on span "Appointment booking link" at bounding box center [365, 173] width 136 height 19
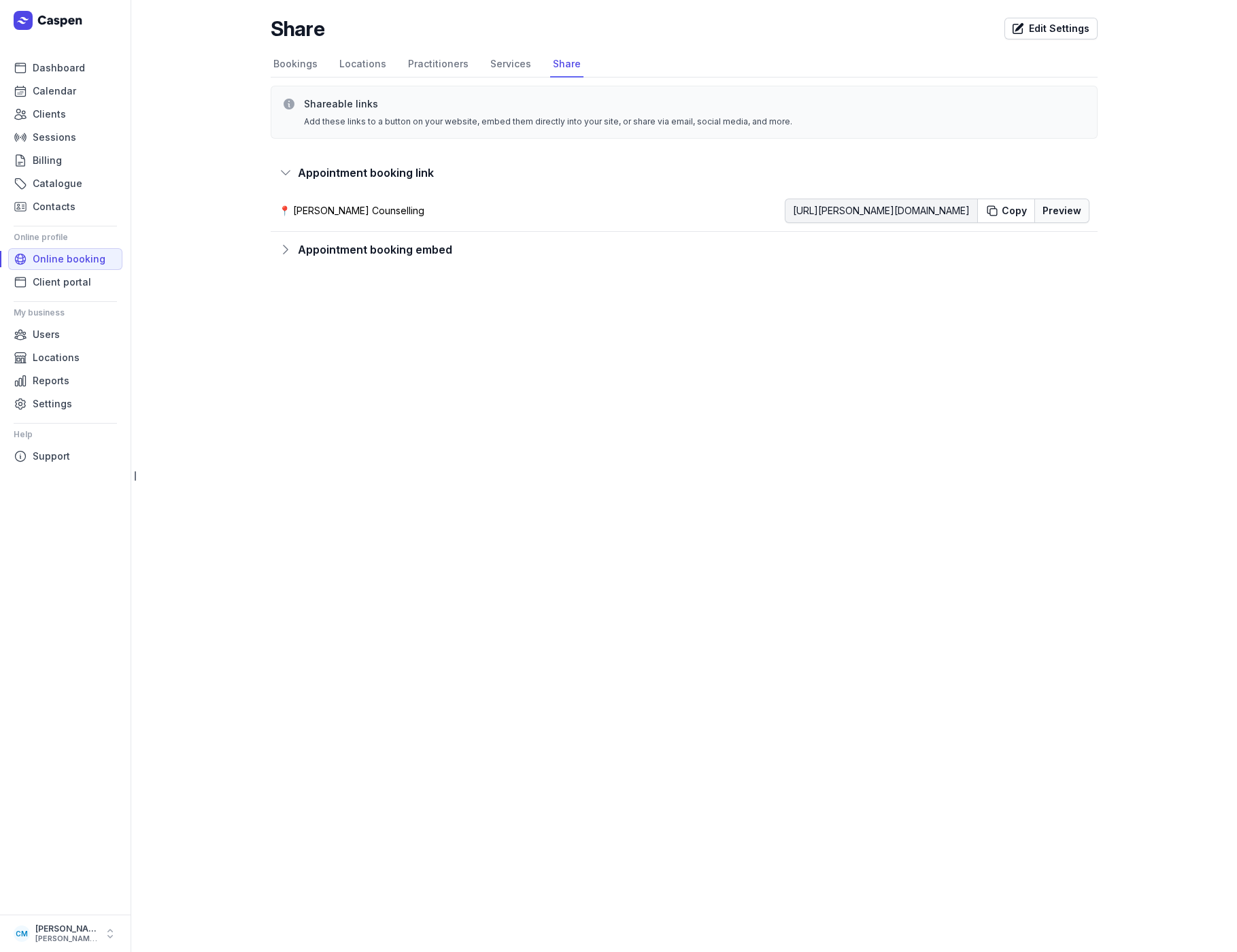
click at [972, 210] on button "Preview" at bounding box center [1062, 210] width 55 height 24
